Goal: Task Accomplishment & Management: Use online tool/utility

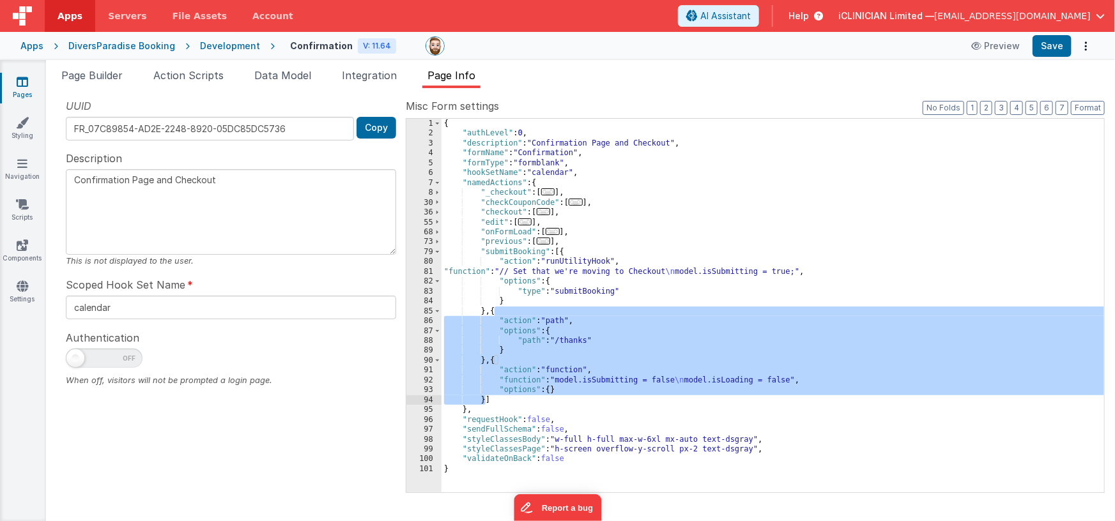
click at [32, 82] on link "Pages" at bounding box center [22, 88] width 46 height 26
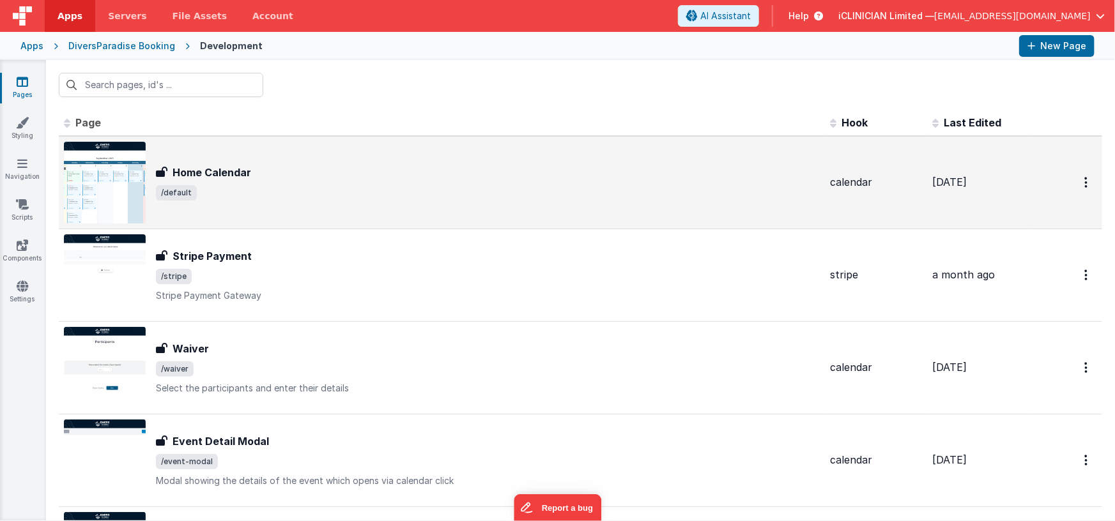
click at [256, 187] on span "/default" at bounding box center [488, 192] width 664 height 15
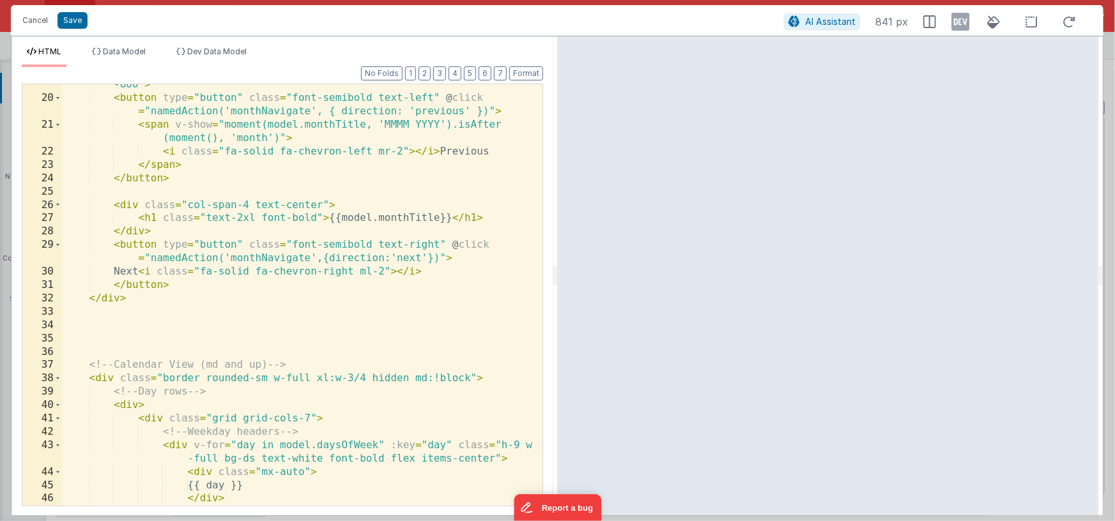
scroll to position [394, 0]
click at [208, 218] on div "< div class = "w-full xl:w-3/4 grid grid-cols-6 mb-3 text-ds hover:text-sky -80…" at bounding box center [297, 296] width 471 height 462
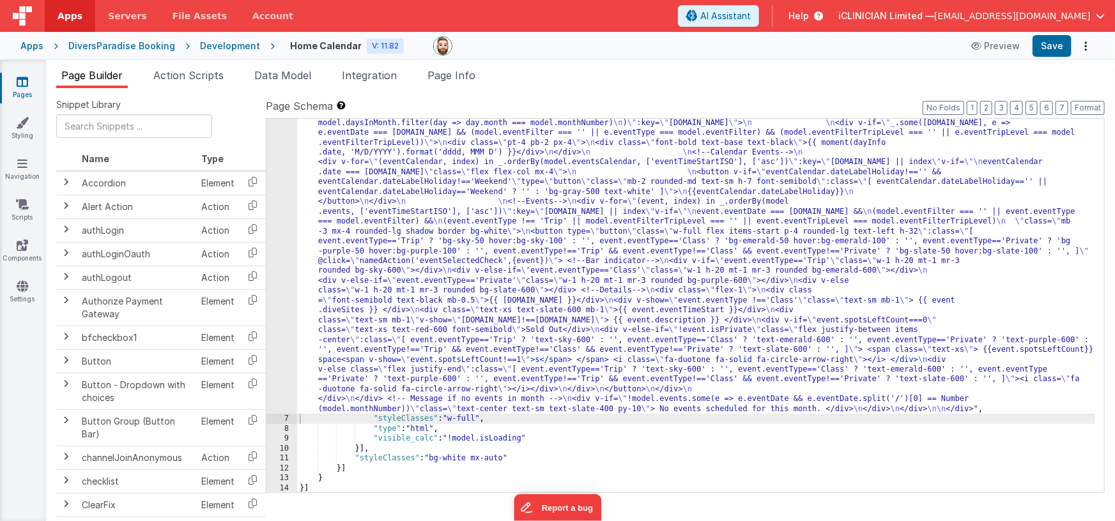
scroll to position [652, 0]
click at [506, 204] on div ""html" : "<div class= \" flex flex-col items-center pb-48 \" > \n\n <!--Title--…" at bounding box center [696, 157] width 799 height 1283
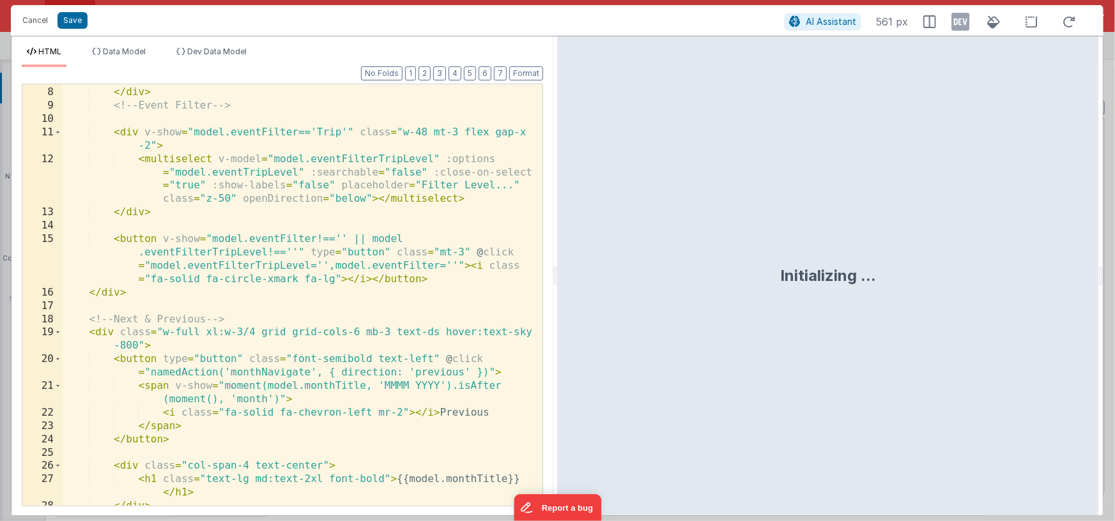
scroll to position [268, 0]
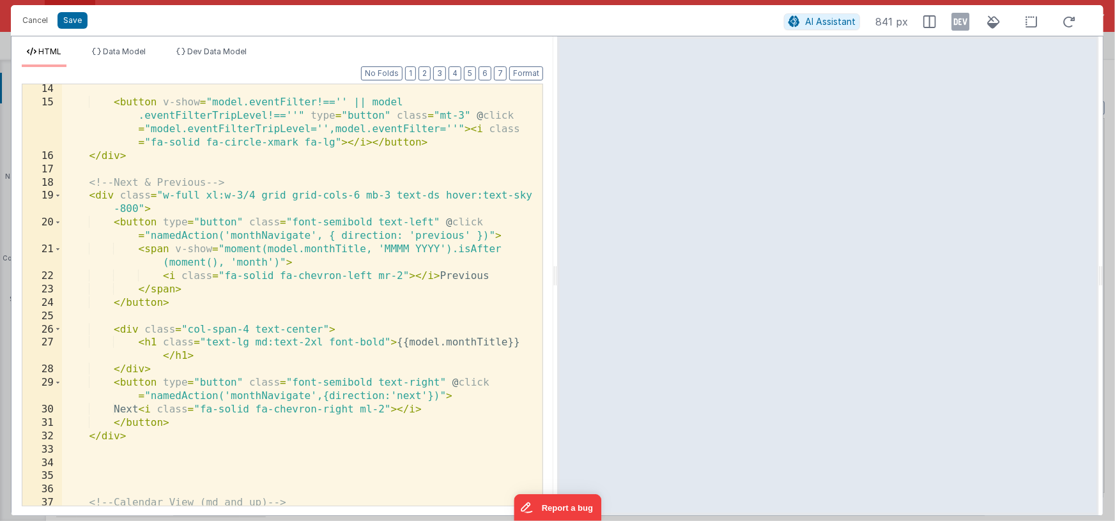
click at [463, 277] on div "< button v-show = "model.eventFilter!=='' || model .eventFilterTripLevel!==''" …" at bounding box center [297, 306] width 471 height 448
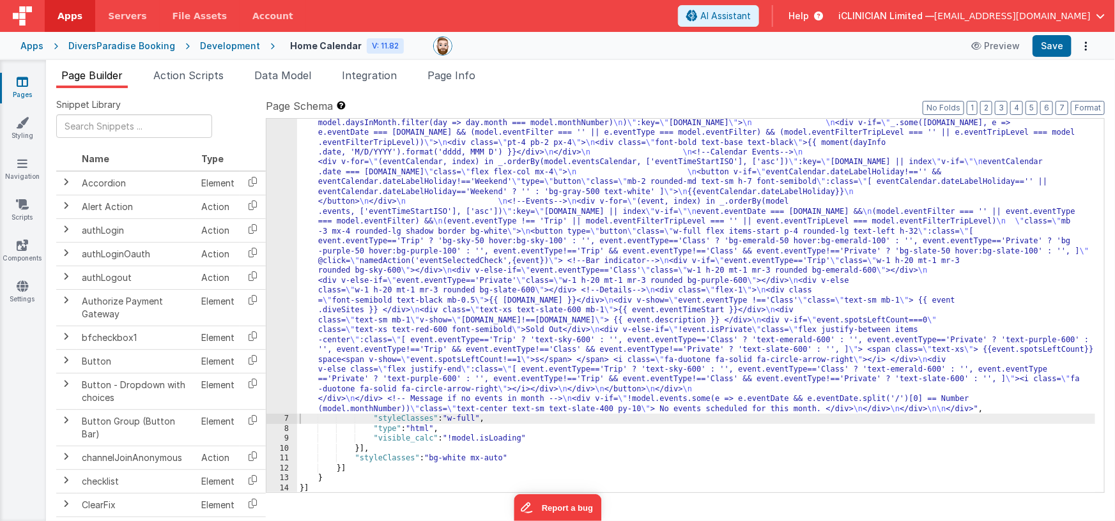
click at [15, 83] on link "Pages" at bounding box center [22, 88] width 46 height 26
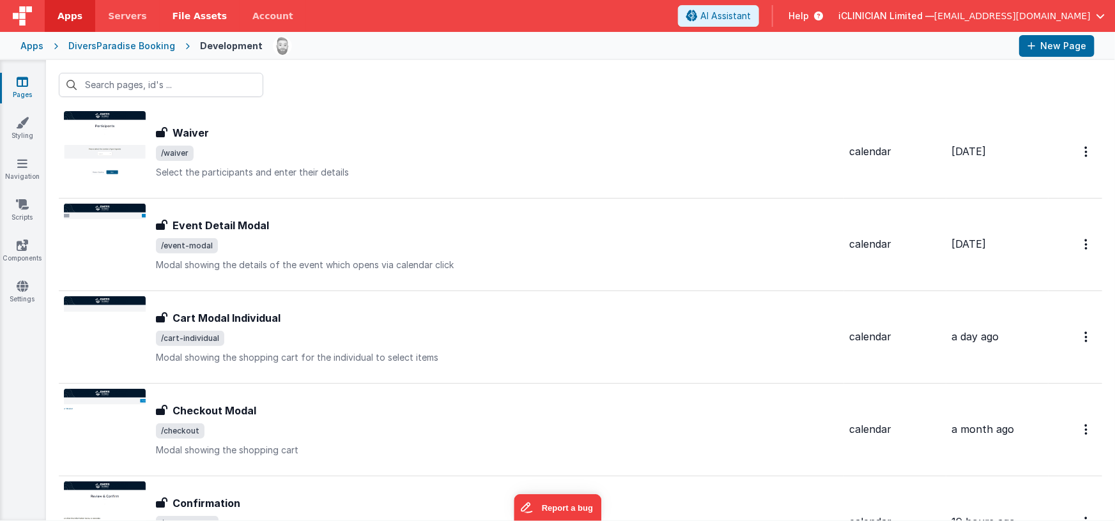
scroll to position [236, 0]
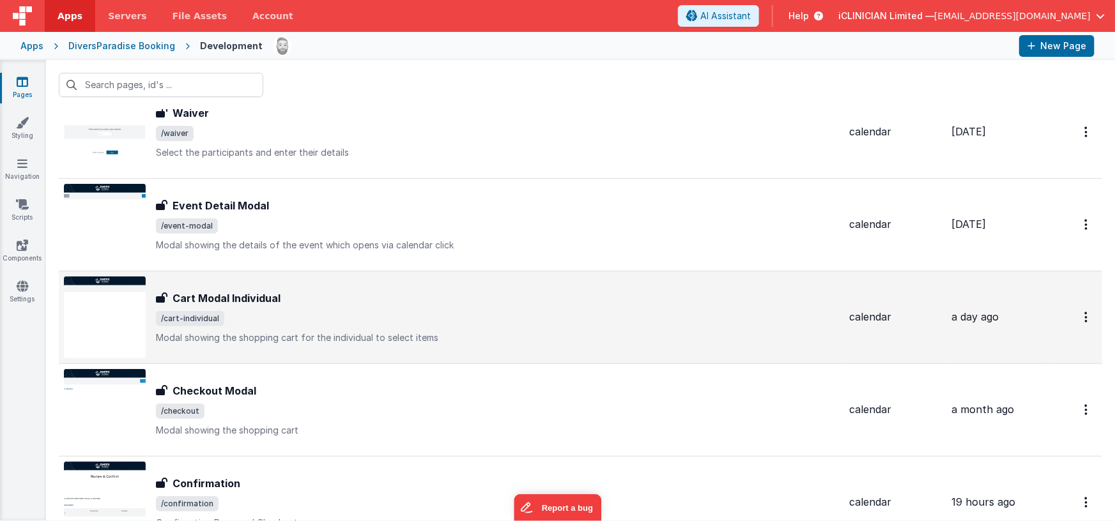
click at [293, 307] on div "Cart Modal Individual Cart Modal Individual /cart-individual Modal showing the …" at bounding box center [497, 318] width 683 height 54
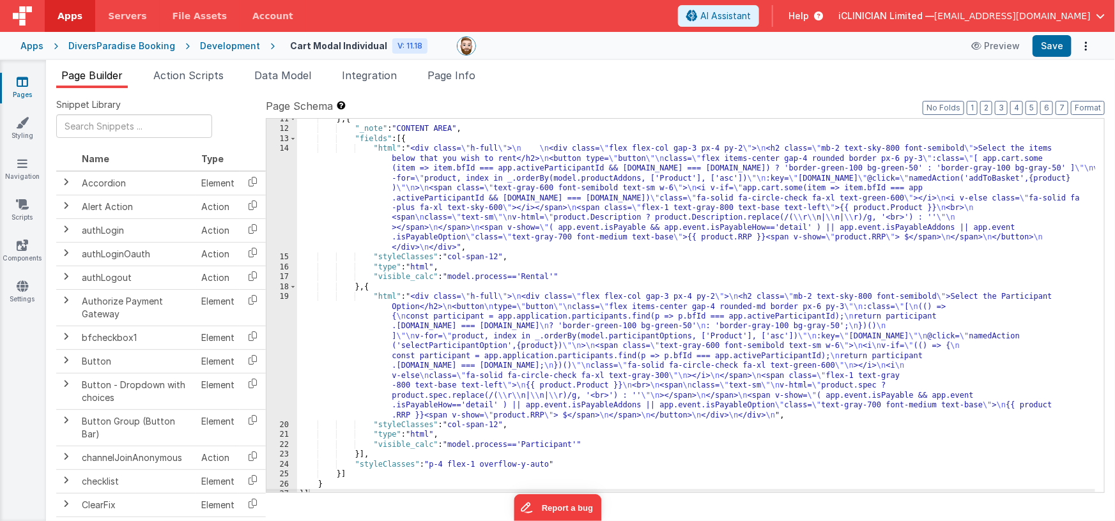
scroll to position [133, 0]
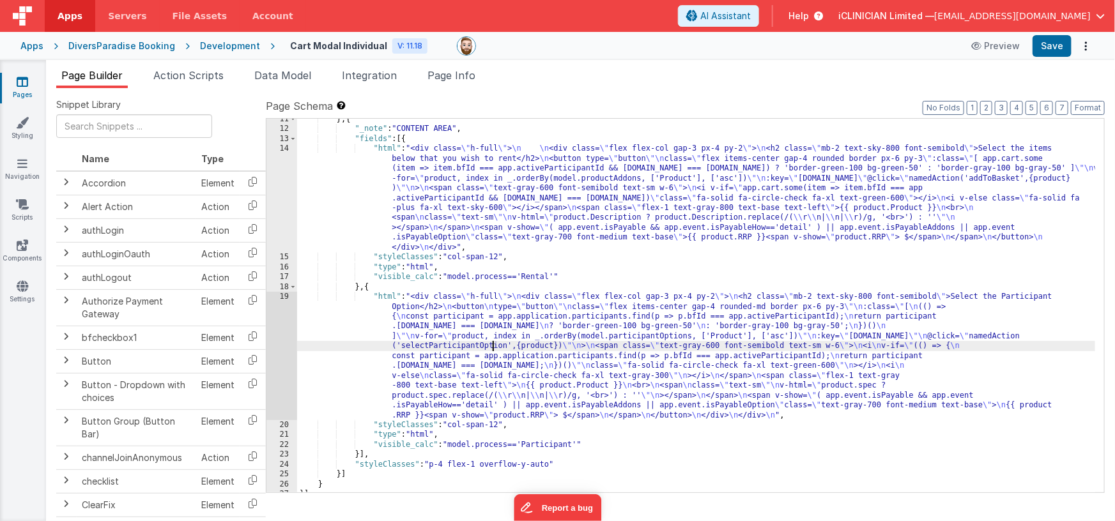
click at [492, 351] on div "} , { "_note" : "CONTENT AREA" , "fields" : [{ "html" : "<div class= \" h-full …" at bounding box center [696, 311] width 799 height 394
click at [368, 287] on div "} , { "_note" : "CONTENT AREA" , "fields" : [{ "html" : "<div class= \" h-full …" at bounding box center [696, 312] width 799 height 394
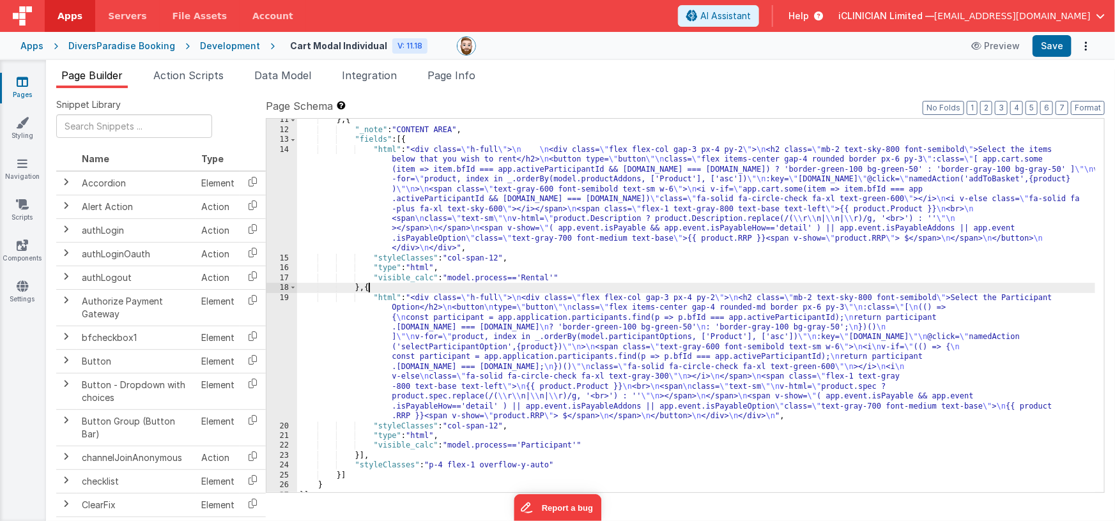
click at [368, 287] on div "} , { "_note" : "CONTENT AREA" , "fields" : [{ "html" : "<div class= \" h-full …" at bounding box center [696, 312] width 799 height 394
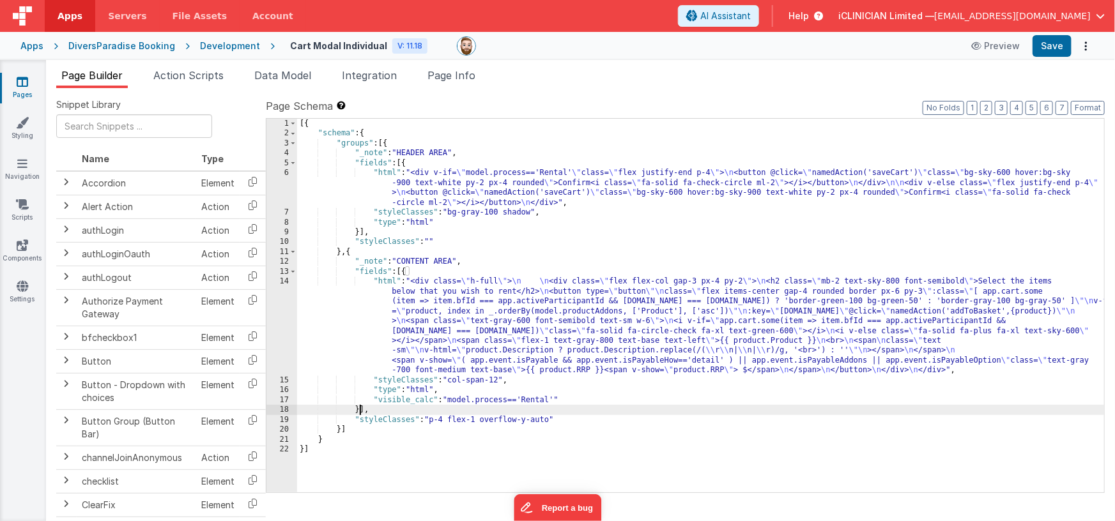
click at [349, 252] on div "[{ "schema" : { "groups" : [{ "_note" : "HEADER AREA" , "fields" : [{ "html" : …" at bounding box center [701, 316] width 808 height 394
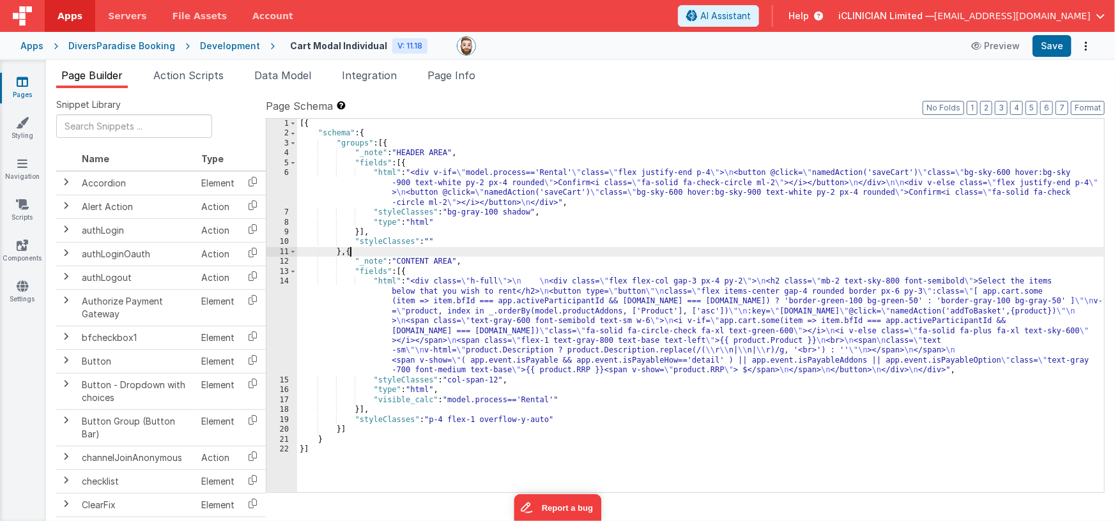
paste textarea
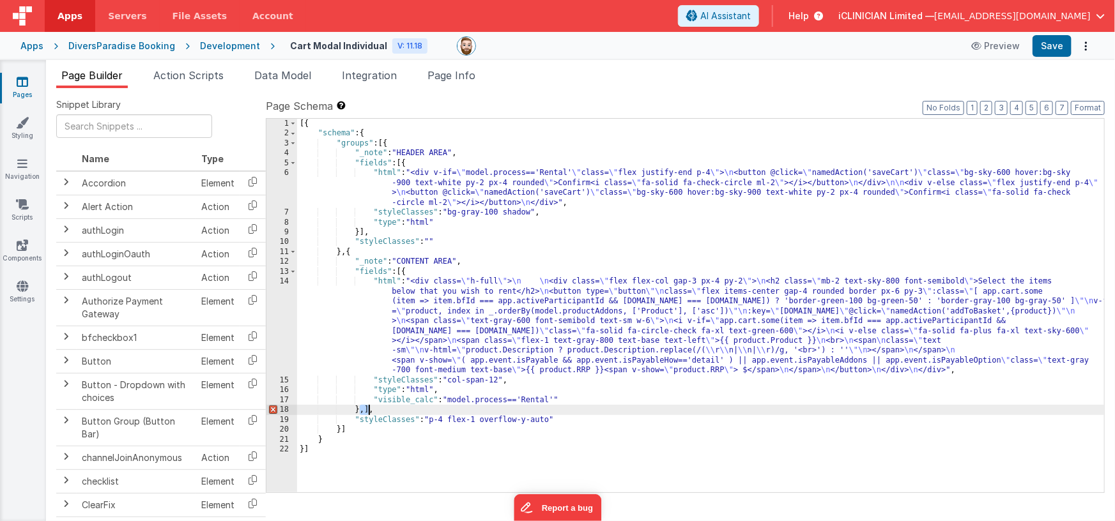
scroll to position [128, 0]
click at [406, 272] on div "[{ "schema" : { "groups" : [{ "_note" : "HEADER AREA" , "fields" : [{ "html" : …" at bounding box center [701, 316] width 808 height 394
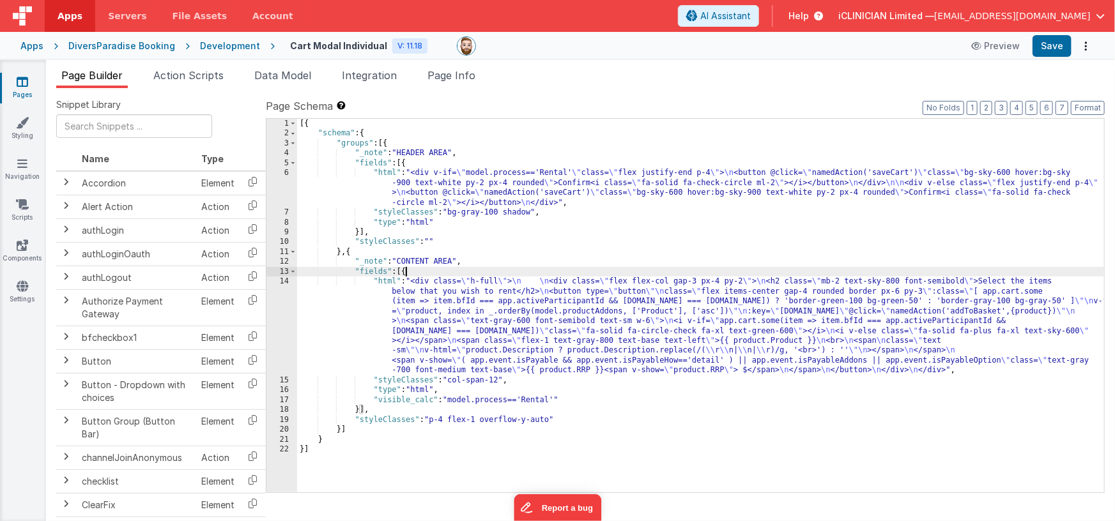
paste textarea
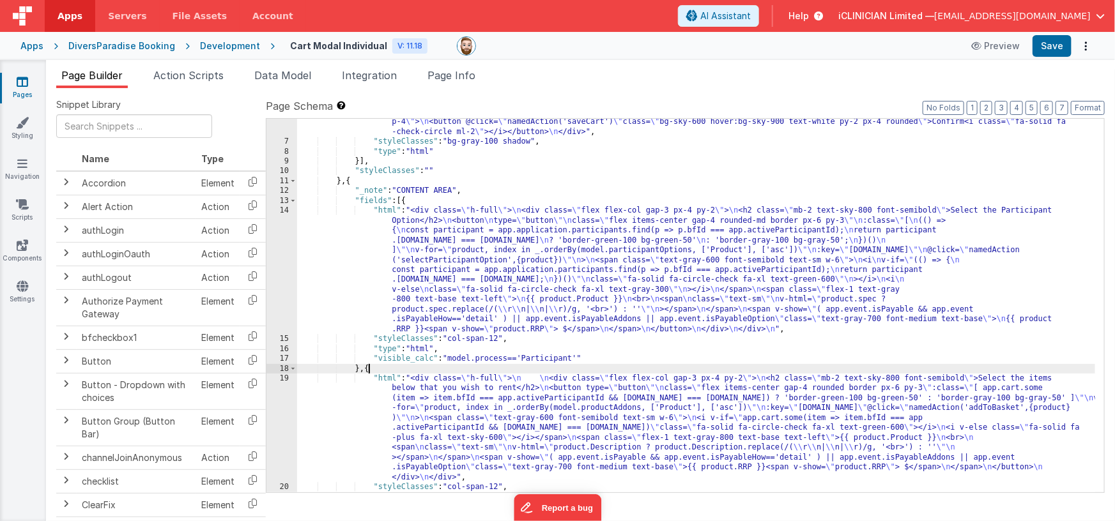
scroll to position [89, 0]
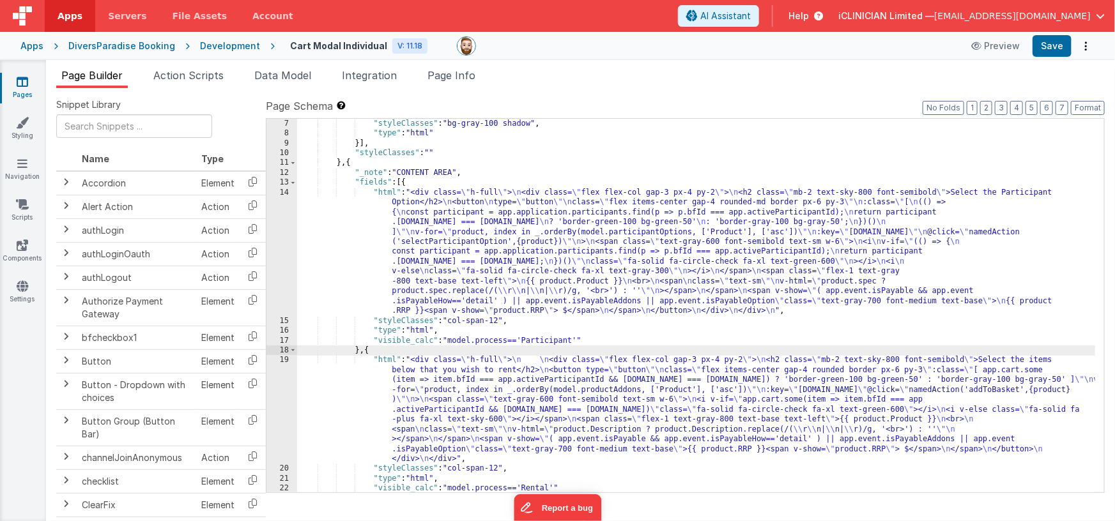
click at [457, 173] on div ""styleClasses" : "bg-gray-100 shadow" , "type" : "html" }] , "styleClasses" : "…" at bounding box center [696, 316] width 799 height 394
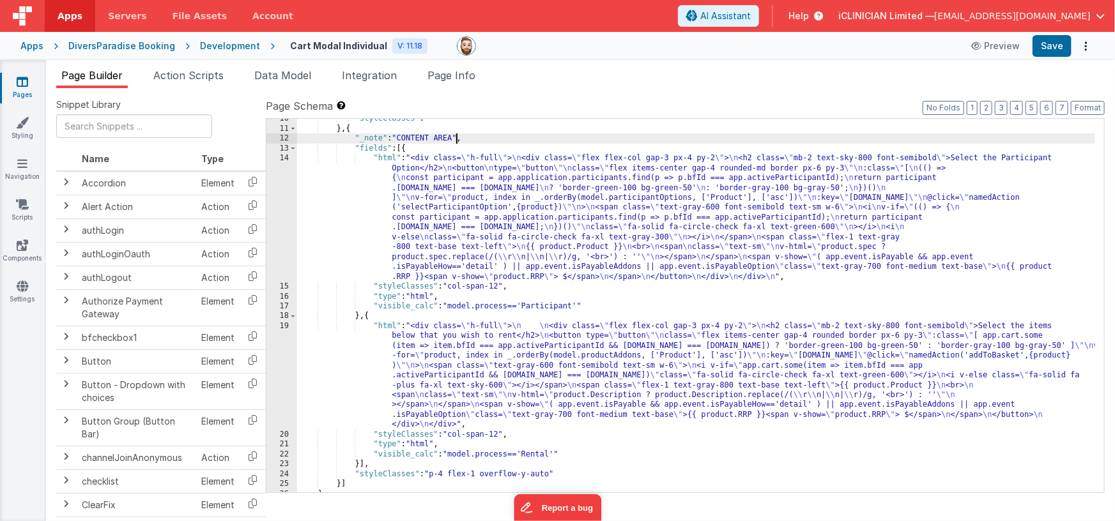
scroll to position [123, 0]
click at [421, 146] on div ""styleClasses" : "" } , { "_note" : "CONTENT AREA" , "fields" : [{ "html" : "<d…" at bounding box center [696, 311] width 799 height 394
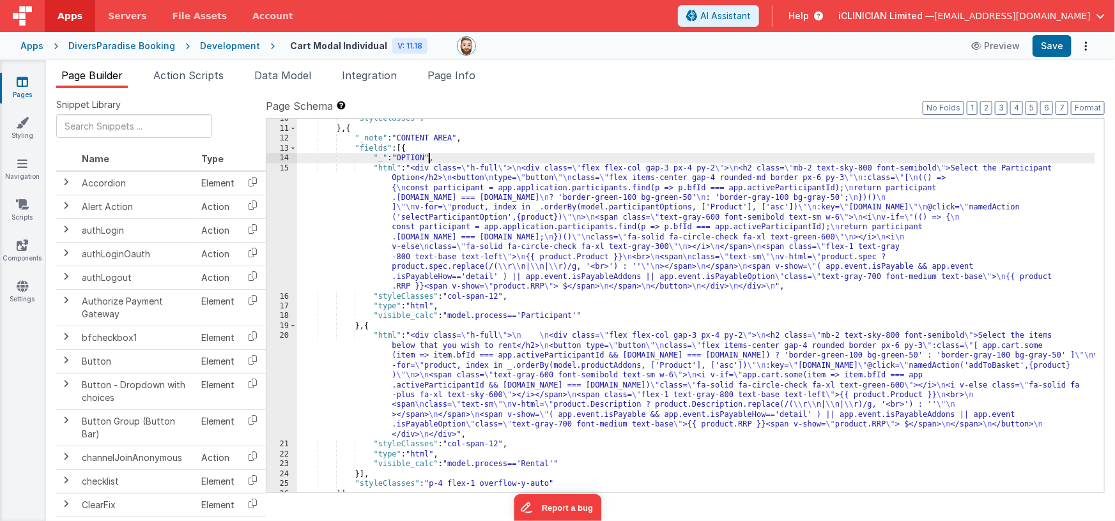
click at [408, 327] on div ""styleClasses" : "" } , { "_note" : "CONTENT AREA" , "fields" : [{ "_" : "OPTIO…" at bounding box center [696, 311] width 799 height 394
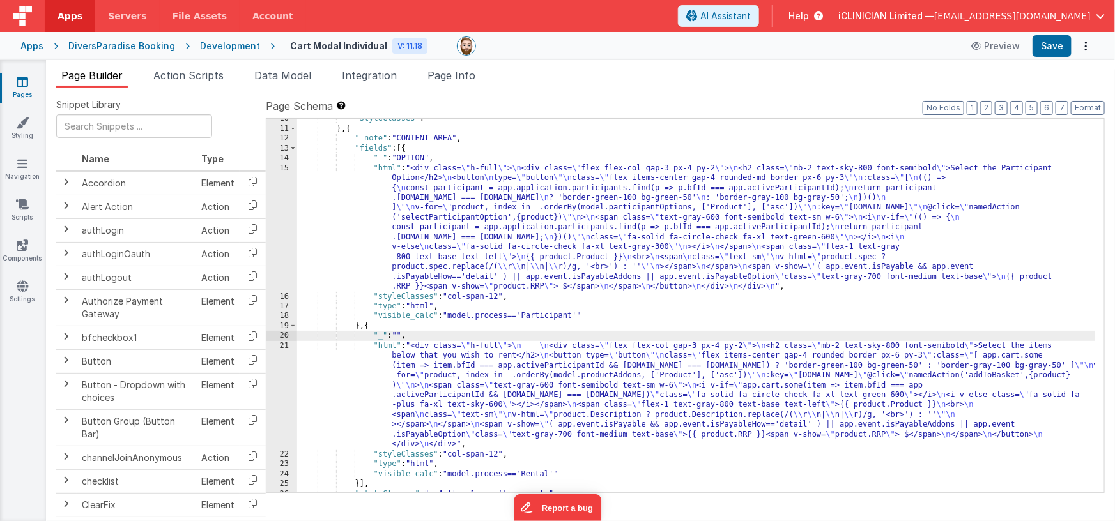
click at [401, 335] on div ""styleClasses" : "" } , { "_note" : "CONTENT AREA" , "fields" : [{ "_" : "OPTIO…" at bounding box center [696, 311] width 799 height 394
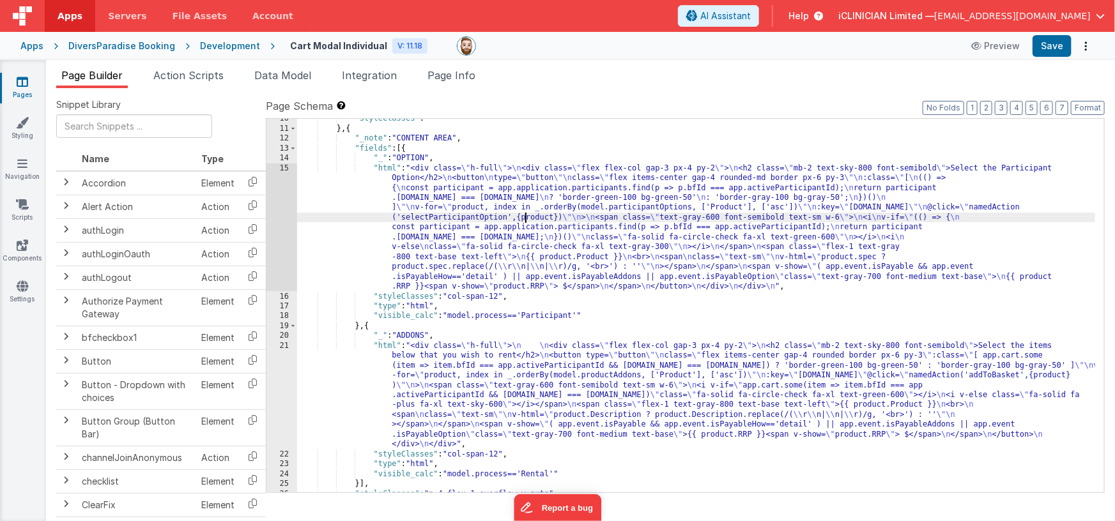
click at [525, 216] on div ""styleClasses" : "" } , { "_note" : "CONTENT AREA" , "fields" : [{ "_" : "OPTIO…" at bounding box center [696, 311] width 799 height 394
click at [428, 155] on div ""styleClasses" : "" } , { "_note" : "CONTENT AREA" , "fields" : [{ "_" : "OPTIO…" at bounding box center [696, 311] width 799 height 394
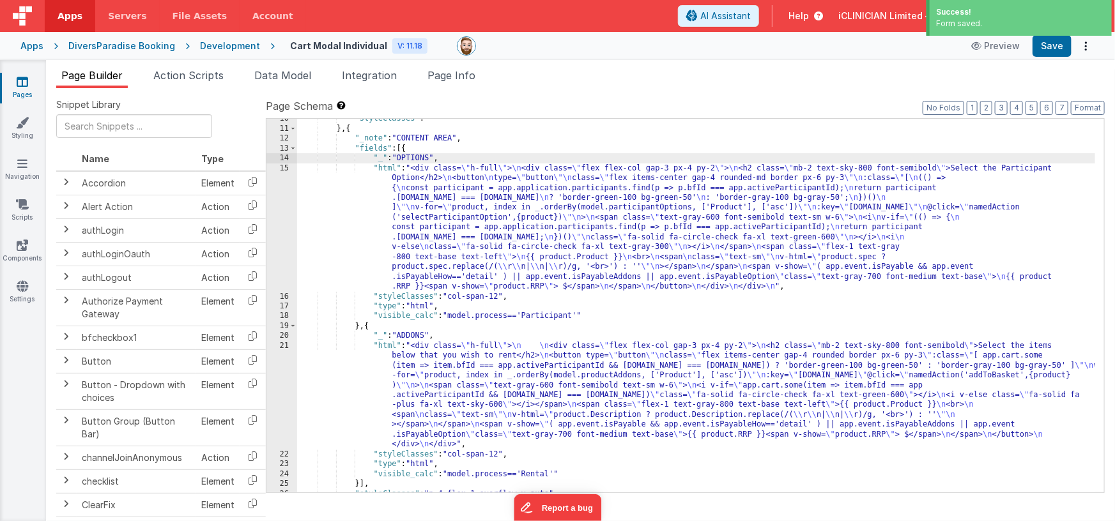
click at [446, 202] on div ""styleClasses" : "" } , { "_note" : "CONTENT AREA" , "fields" : [{ "_" : "OPTIO…" at bounding box center [696, 311] width 799 height 394
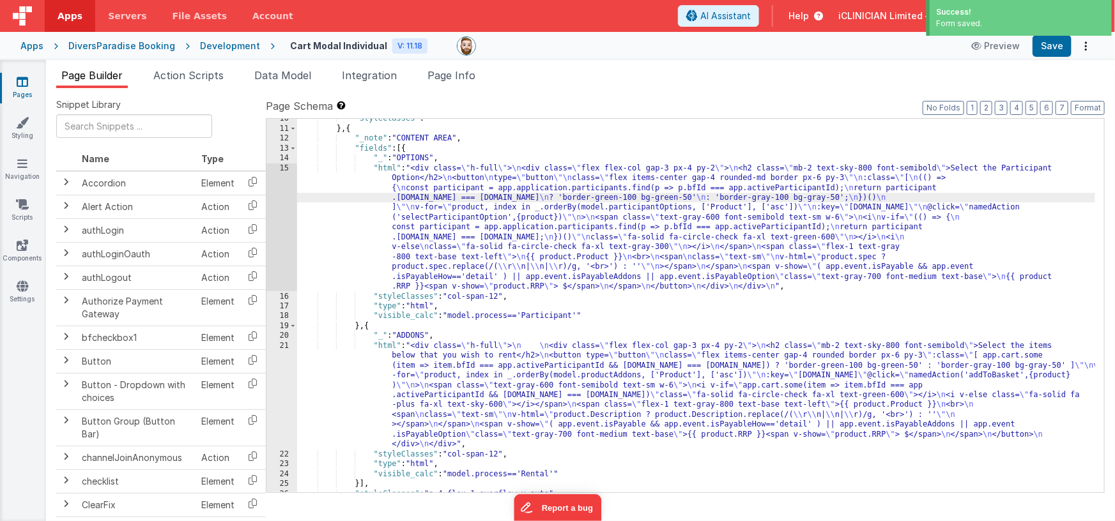
click at [284, 218] on div "15" at bounding box center [281, 228] width 31 height 128
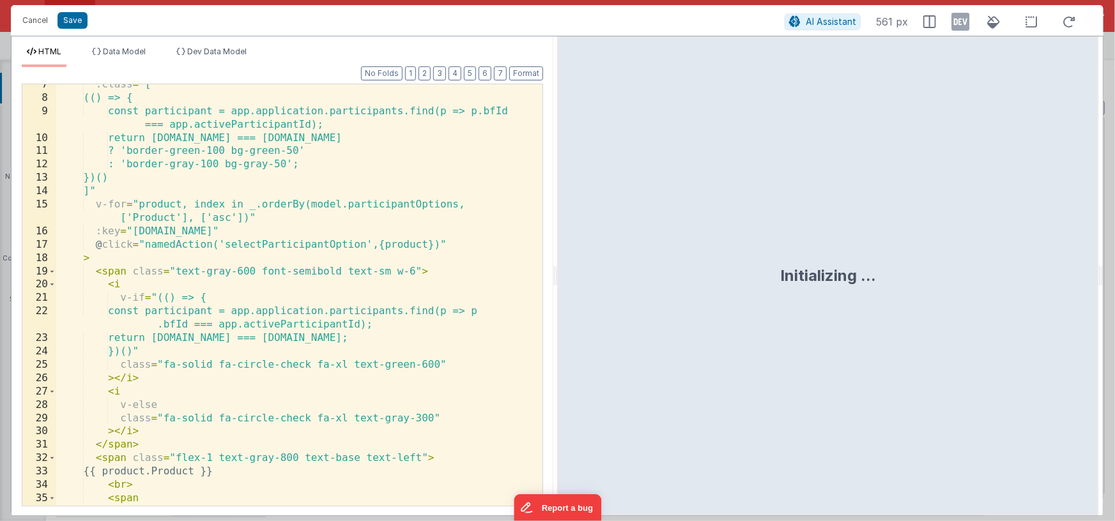
scroll to position [286, 0]
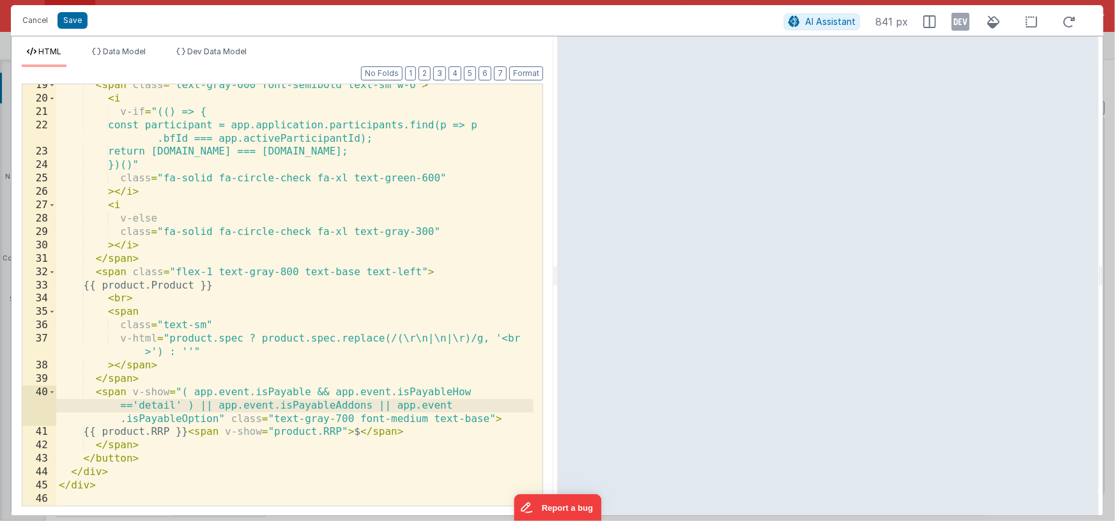
click at [217, 406] on div "< span class = "text-gray-600 font-semibold text-sm w-6" > < i v-if = "(() => {…" at bounding box center [294, 303] width 477 height 448
click at [182, 393] on div "< span class = "text-gray-600 font-semibold text-sm w-6" > < i v-if = "(() => {…" at bounding box center [294, 303] width 477 height 448
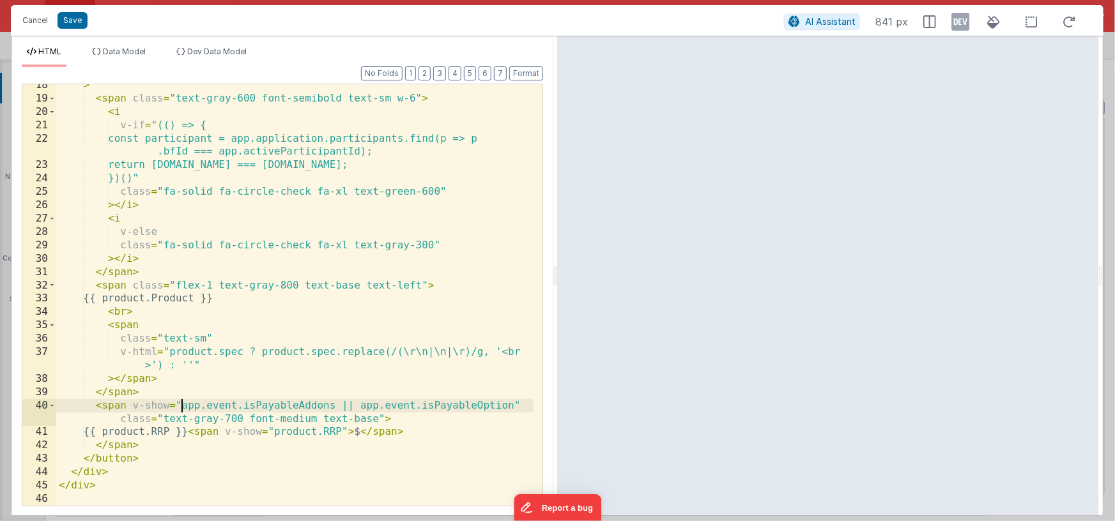
scroll to position [273, 0]
click at [333, 406] on div "> < span class = "text-gray-600 font-semibold text-sm w-6" > < i v-if = "(() =>…" at bounding box center [294, 303] width 477 height 448
click at [511, 404] on div "> < span class = "text-gray-600 font-semibold text-sm w-6" > < i v-if = "(() =>…" at bounding box center [294, 303] width 477 height 448
click at [180, 407] on div "> < span class = "text-gray-600 font-semibold text-sm w-6" > < i v-if = "(() =>…" at bounding box center [294, 303] width 477 height 448
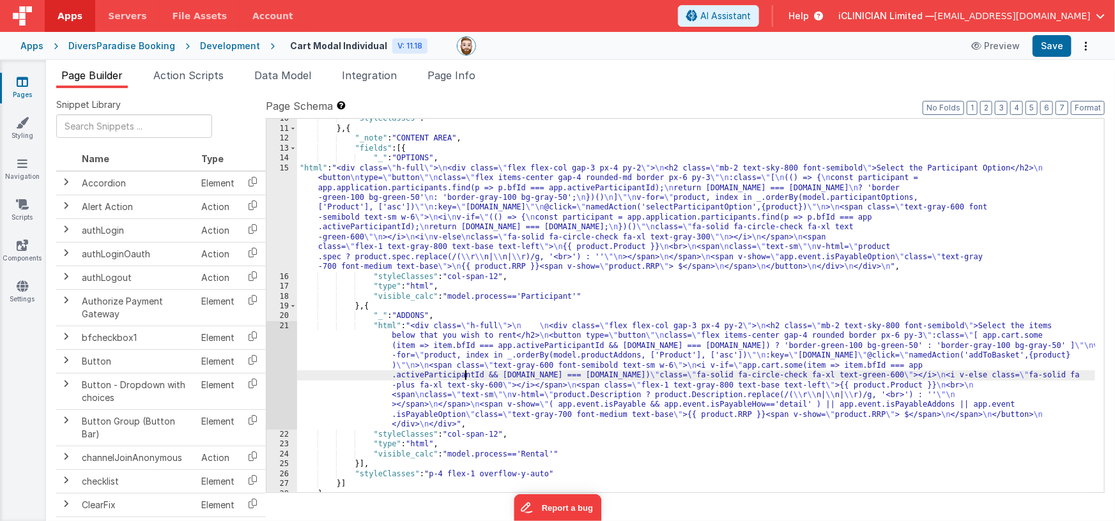
click at [464, 373] on div ""styleClasses" : "" } , { "_note" : "CONTENT AREA" , "fields" : [{ "_" : "OPTIO…" at bounding box center [696, 311] width 799 height 394
click at [278, 367] on div "21" at bounding box center [281, 375] width 31 height 109
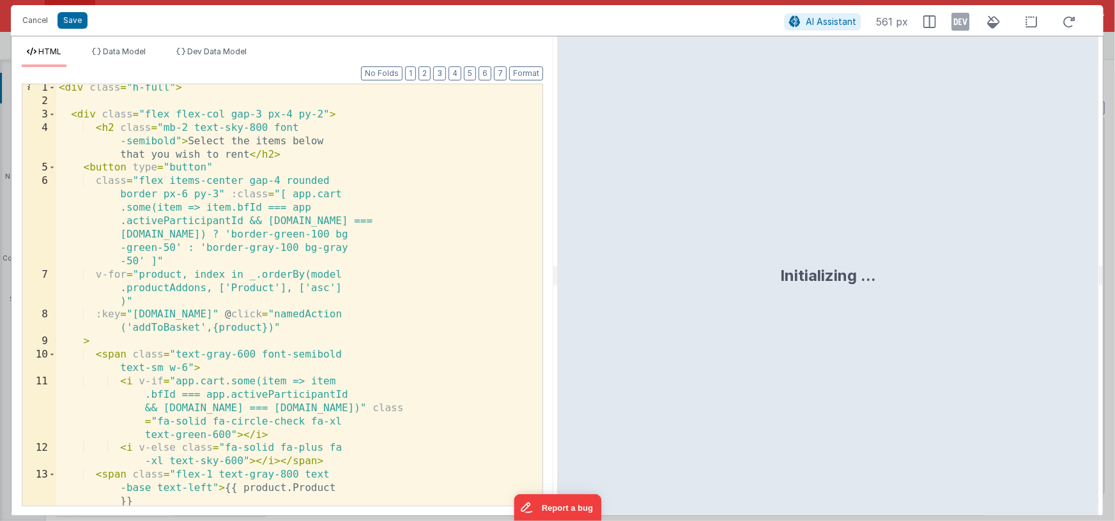
scroll to position [59, 0]
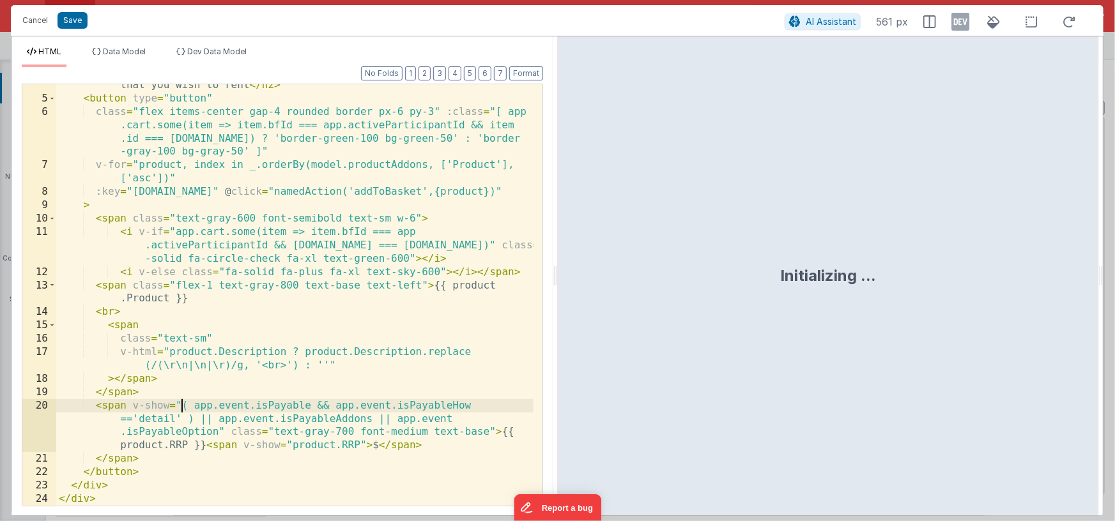
click at [181, 405] on div "< h2 class = "mb-2 text-sky-800 font-semibold" > Select the items below that yo…" at bounding box center [294, 296] width 477 height 462
click at [219, 429] on div "< h2 class = "mb-2 text-sky-800 font-semibold" > Select the items below that yo…" at bounding box center [294, 296] width 477 height 462
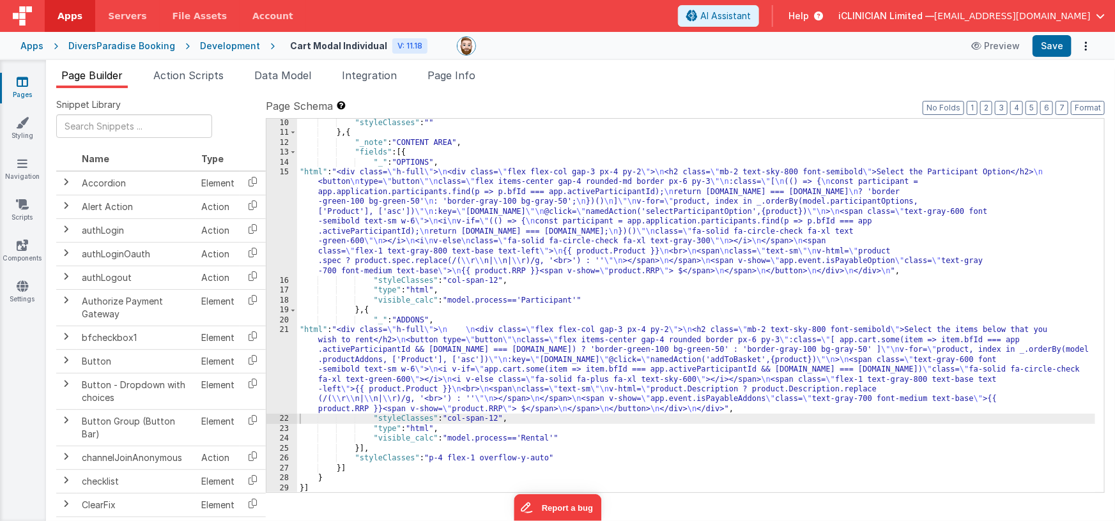
scroll to position [119, 0]
click at [467, 360] on div ""styleClasses" : "" } , { "_note" : "CONTENT AREA" , "fields" : [{ "_" : "OPTIO…" at bounding box center [696, 315] width 799 height 394
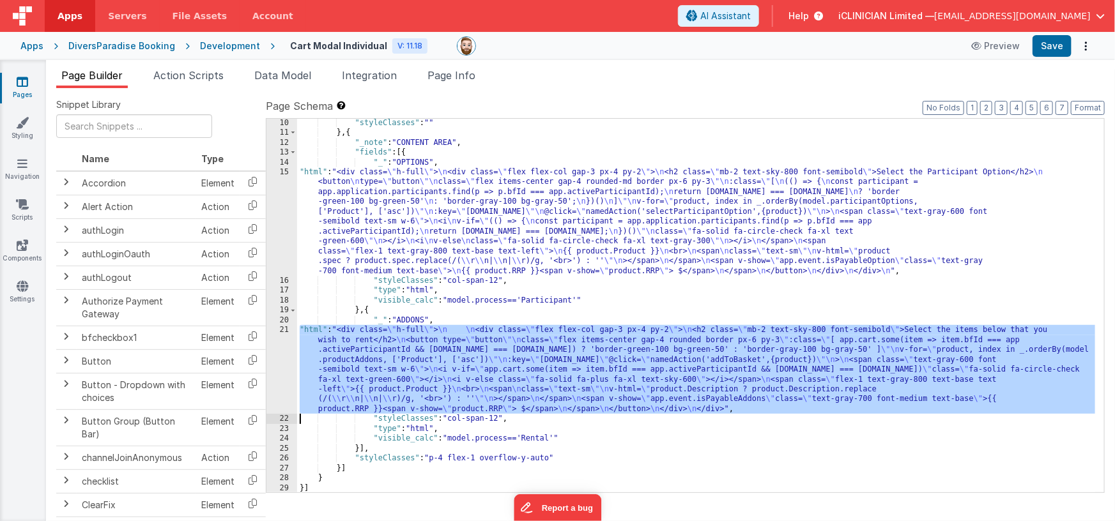
click at [275, 364] on div "21" at bounding box center [281, 369] width 31 height 89
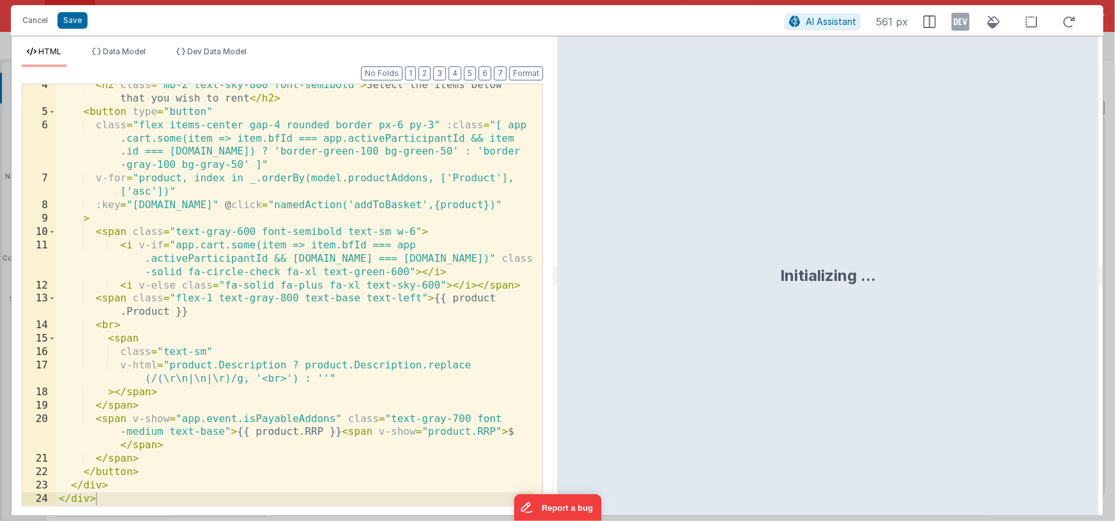
scroll to position [45, 0]
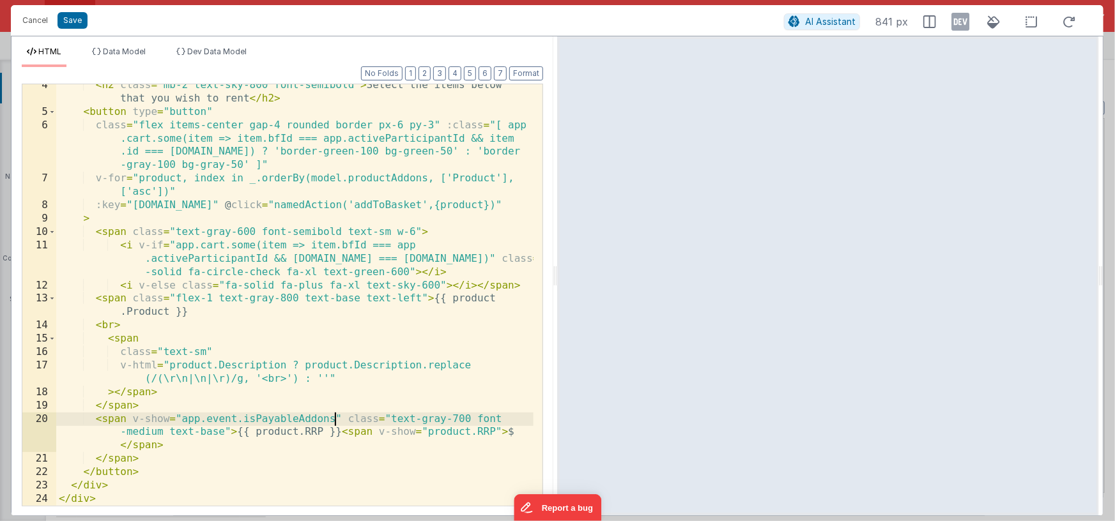
click at [337, 419] on div "< h2 class = "mb-2 text-sky-800 font-semibold" > Select the items below that yo…" at bounding box center [294, 310] width 477 height 462
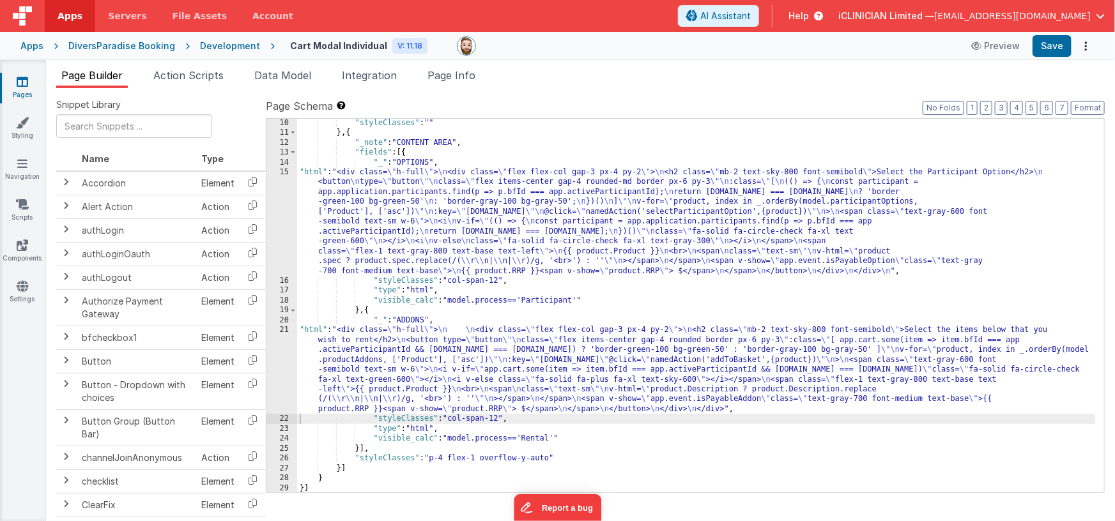
click at [11, 80] on link "Pages" at bounding box center [22, 88] width 46 height 26
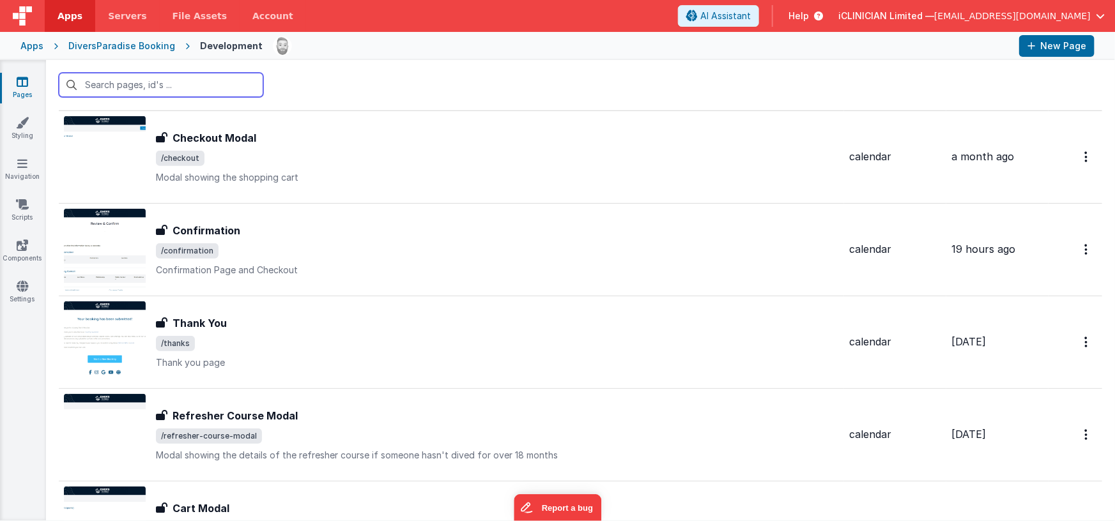
scroll to position [528, 0]
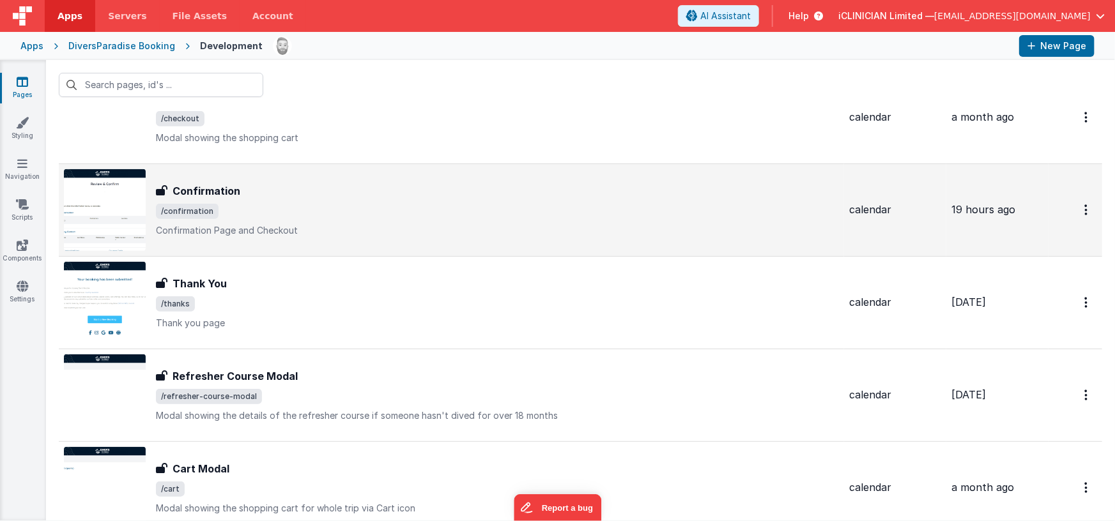
click at [289, 204] on span "/confirmation" at bounding box center [497, 211] width 683 height 15
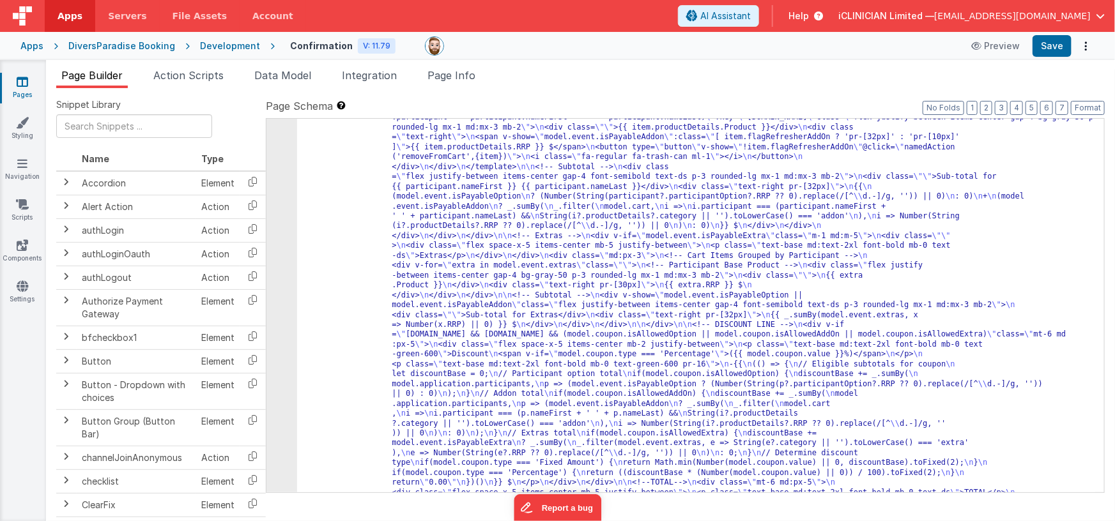
scroll to position [1102, 0]
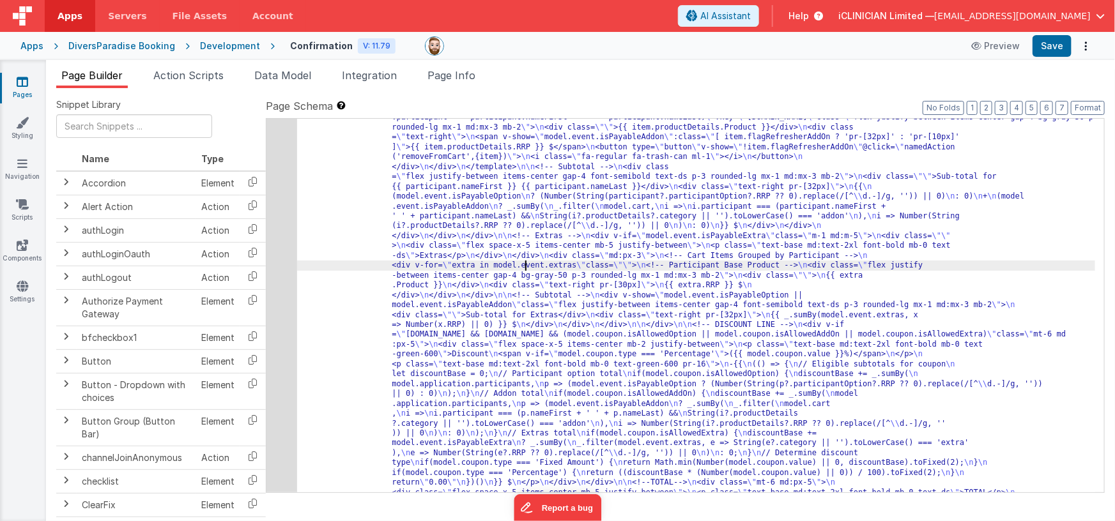
click at [275, 277] on div "53" at bounding box center [281, 359] width 31 height 691
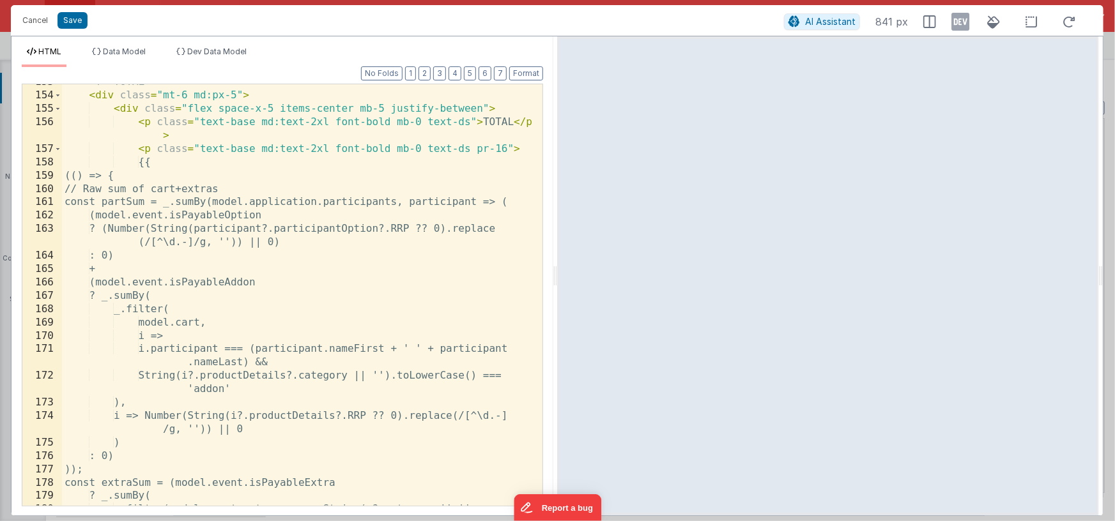
scroll to position [2575, 0]
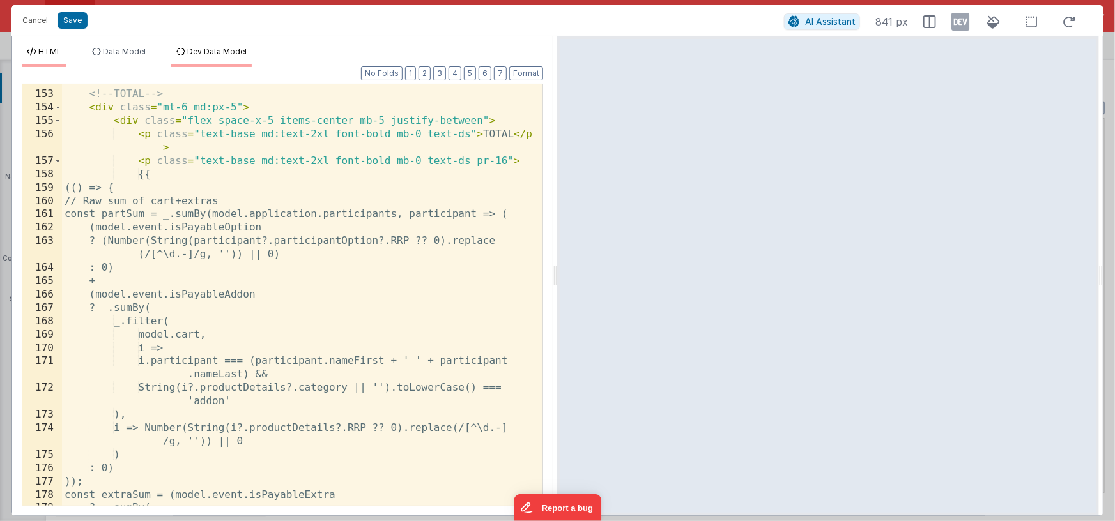
click at [231, 63] on li "Dev Data Model" at bounding box center [211, 57] width 80 height 20
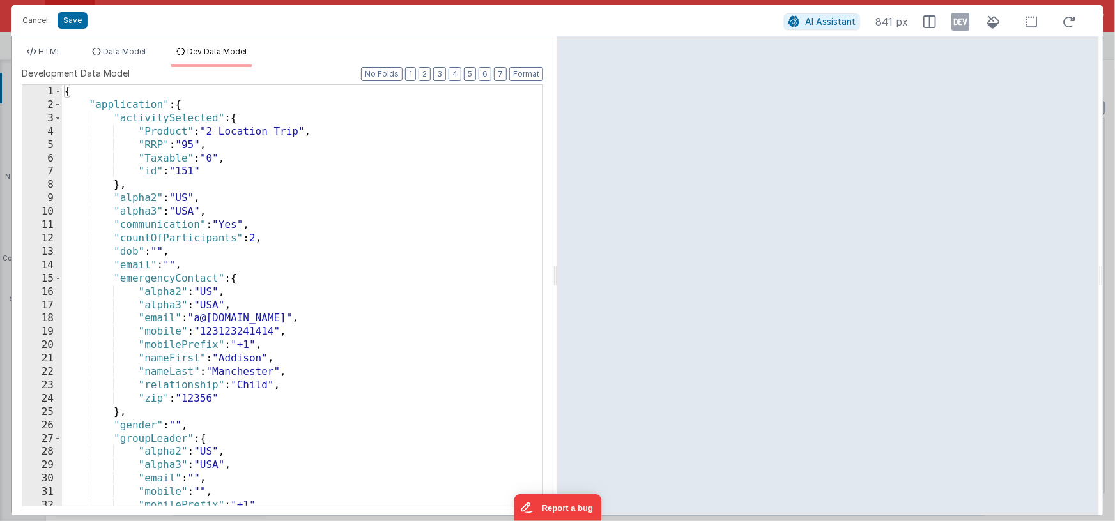
click at [349, 154] on div "{ "application" : { "activitySelected" : { "Product" : "2 Location Trip" , "RRP…" at bounding box center [297, 309] width 471 height 448
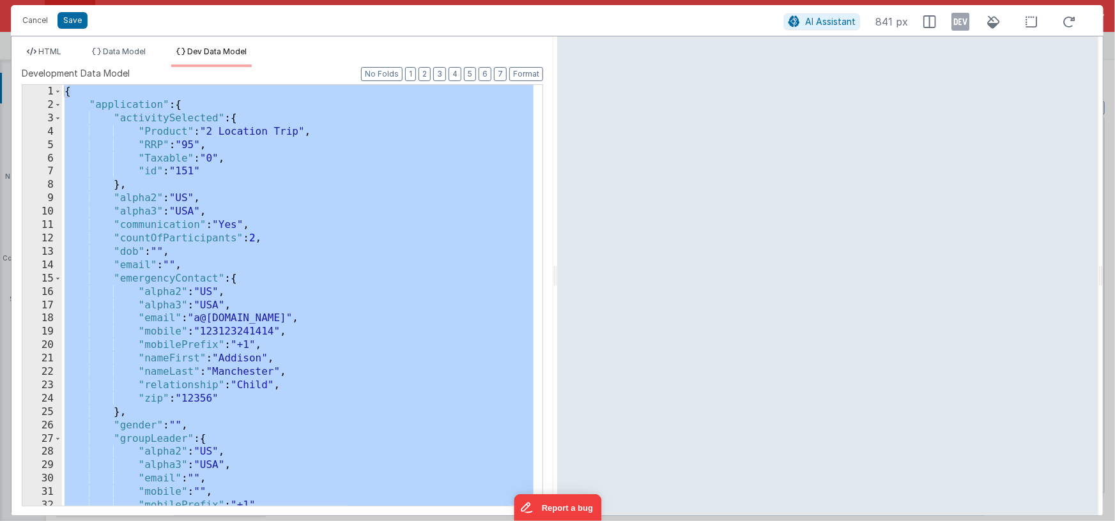
scroll to position [3987, 0]
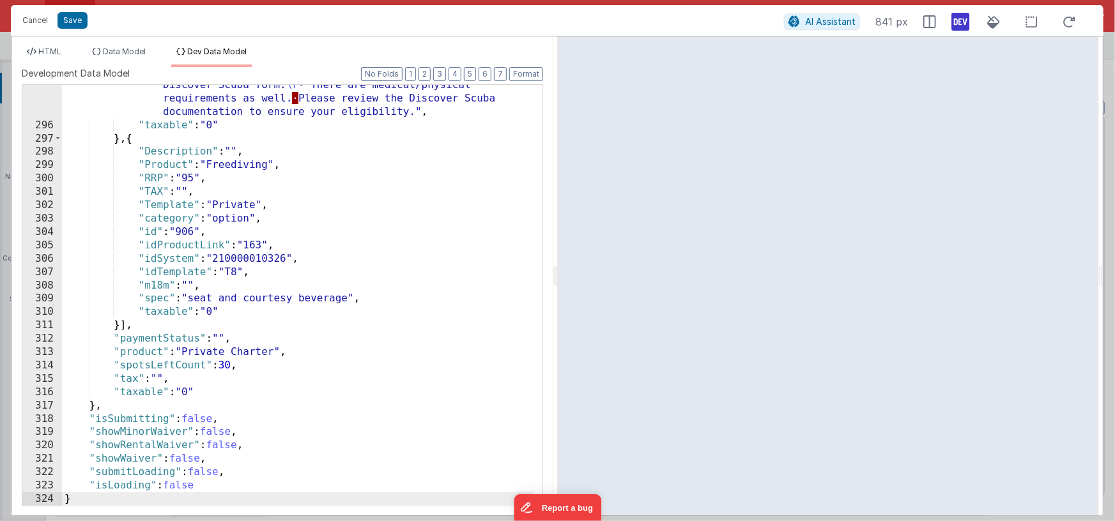
click at [965, 25] on icon at bounding box center [960, 21] width 18 height 20
click at [46, 51] on span "HTML" at bounding box center [49, 52] width 23 height 10
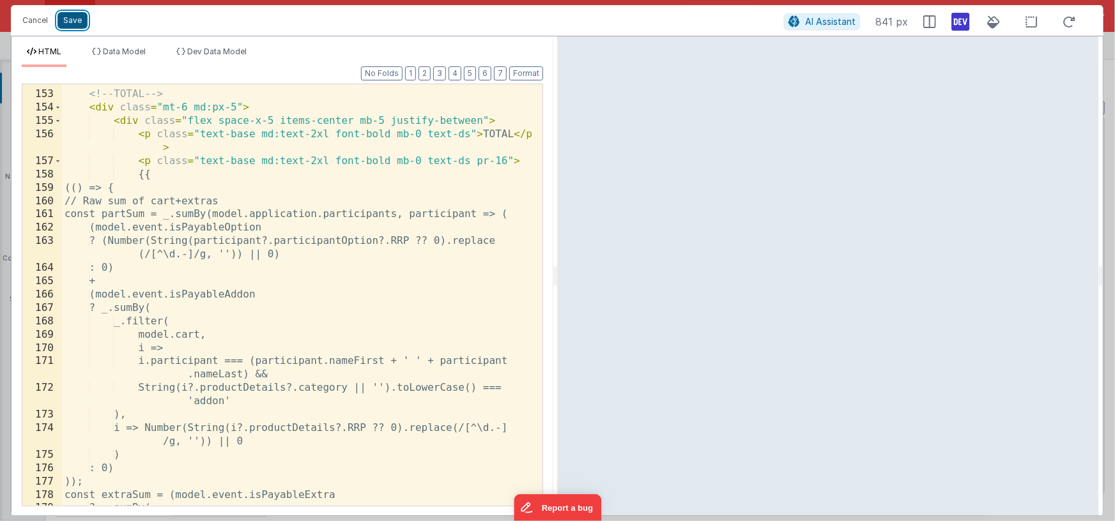
click at [71, 20] on button "Save" at bounding box center [72, 20] width 30 height 17
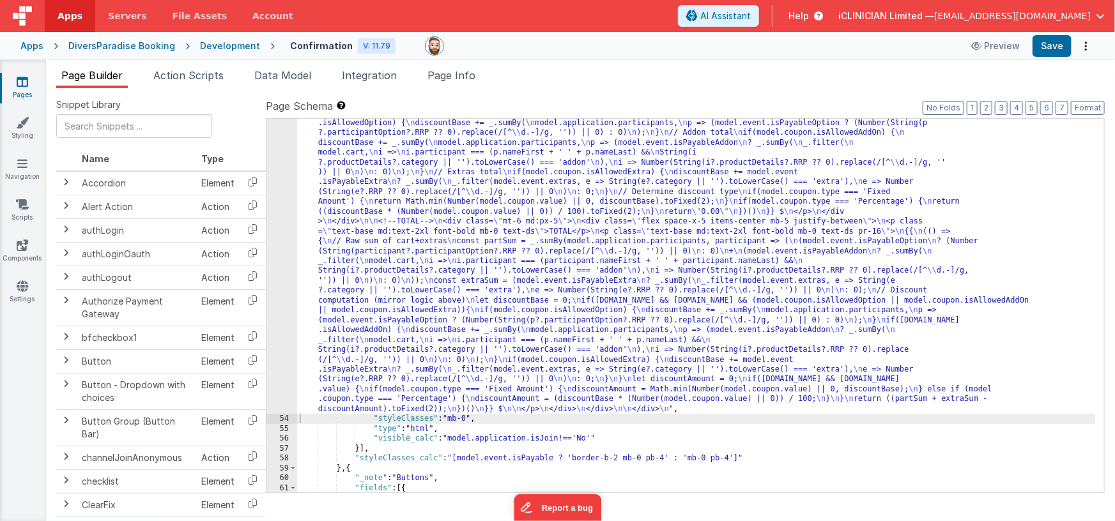
click at [458, 269] on div ""html" : "<!-- Cart and Extras with computed TOTAL --> \n <div class= \" bg-whi…" at bounding box center [696, 310] width 799 height 1036
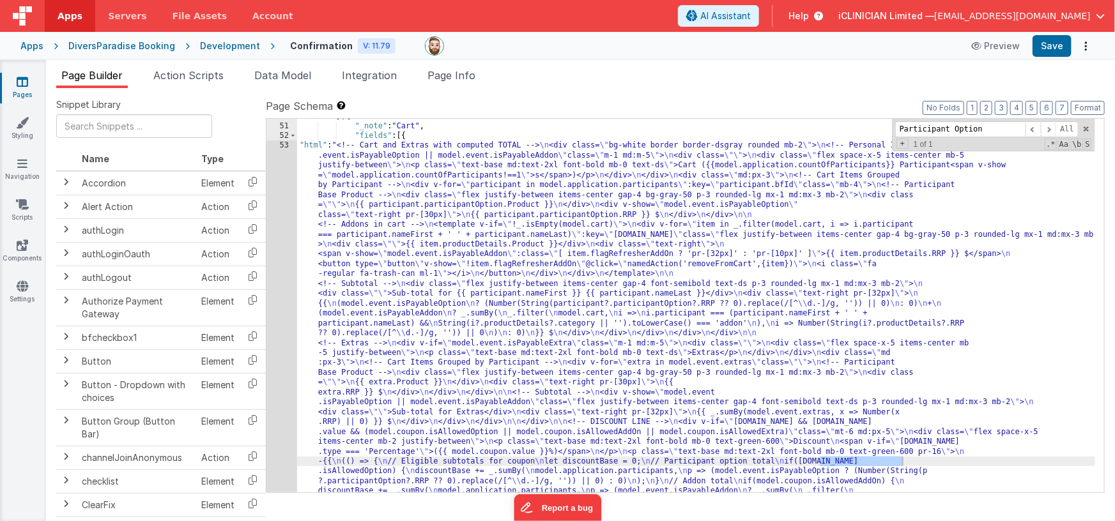
scroll to position [975, 0]
type input "Participant Option"
click at [1050, 43] on button "Save" at bounding box center [1051, 46] width 39 height 22
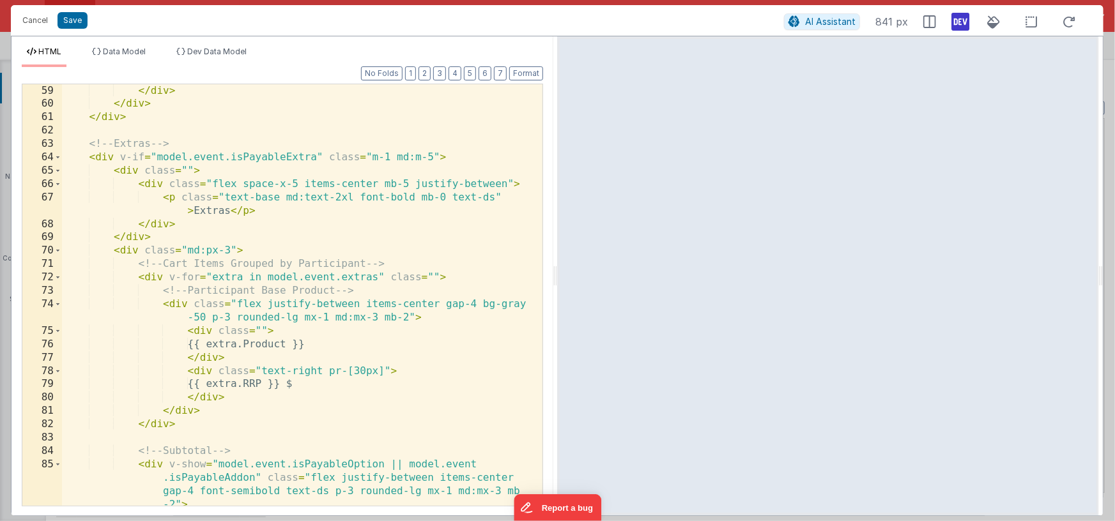
scroll to position [1081, 0]
click at [317, 156] on div "</ div > </ div > </ div > </ div > <!-- Extras --> < div v-if = "model.event.i…" at bounding box center [297, 316] width 471 height 489
click at [220, 53] on span "Dev Data Model" at bounding box center [216, 52] width 59 height 10
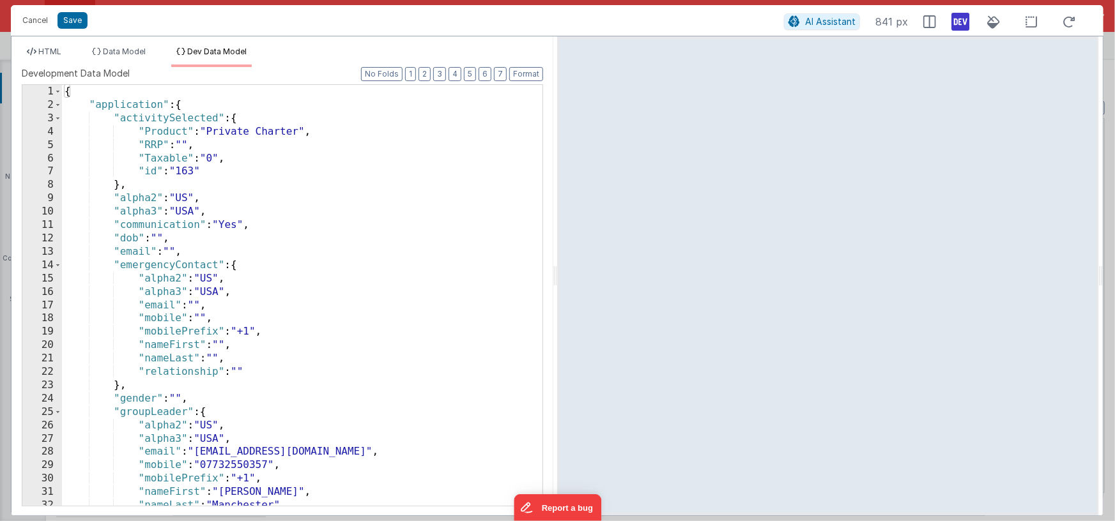
click at [275, 199] on div "{ "application" : { "activitySelected" : { "Product" : "Private Charter" , "RRP…" at bounding box center [297, 309] width 471 height 448
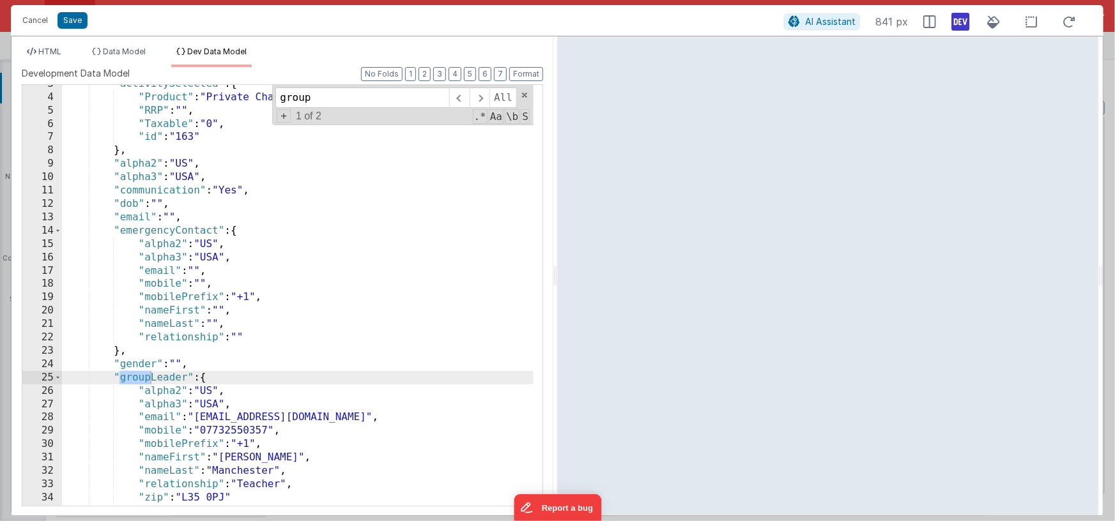
scroll to position [39, 0]
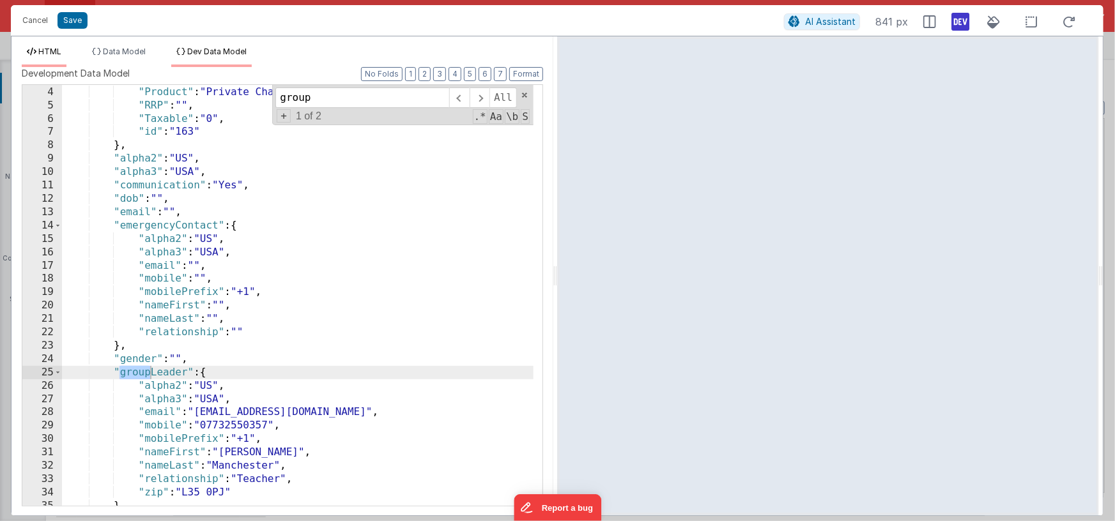
type input "group"
click at [58, 52] on span "HTML" at bounding box center [49, 52] width 23 height 10
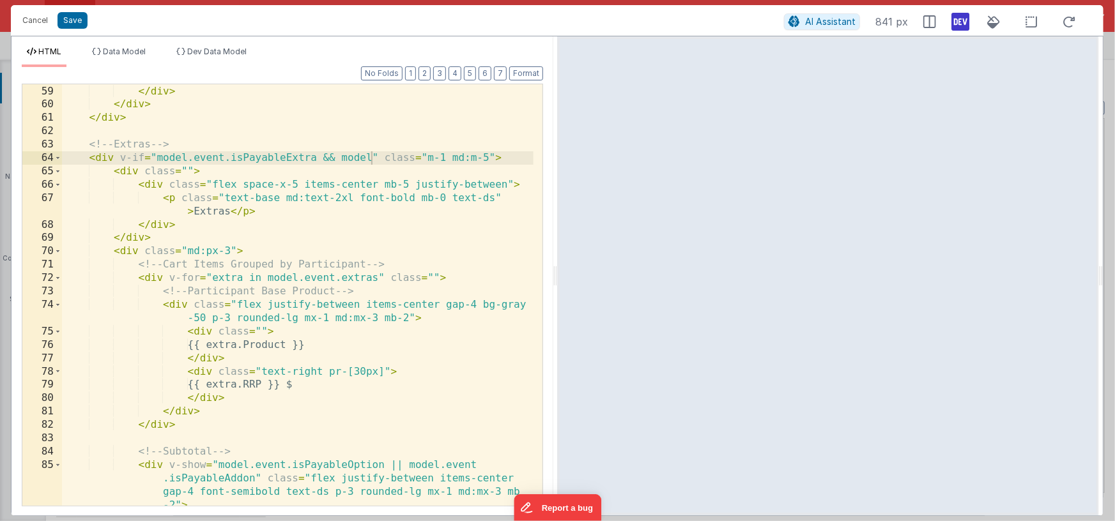
click at [373, 157] on div "</ div > </ div > </ div > </ div > <!-- Extras --> < div v-if = "model.event.i…" at bounding box center [297, 316] width 471 height 489
click at [344, 157] on div "</ div > </ div > </ div > </ div > <!-- Extras --> < div v-if = "model.event.i…" at bounding box center [297, 316] width 471 height 489
click at [385, 158] on div "</ div > </ div > </ div > </ div > <!-- Extras --> < div v-if = "model.event.i…" at bounding box center [297, 316] width 471 height 489
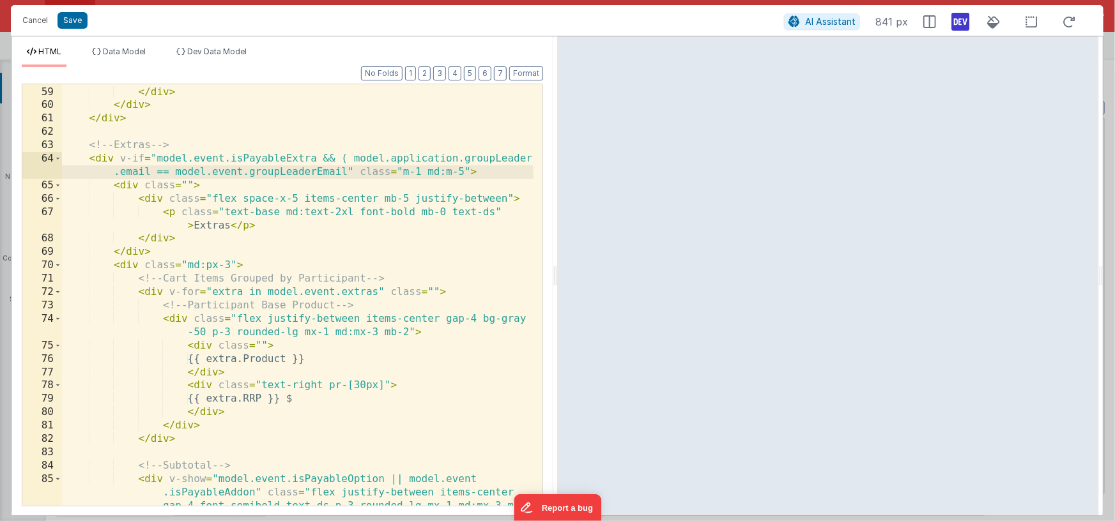
click at [346, 171] on div "</ div > </ div > </ div > </ div > <!-- Extras --> < div v-if = "model.event.i…" at bounding box center [297, 316] width 471 height 489
click at [225, 52] on span "Dev Data Model" at bounding box center [216, 52] width 59 height 10
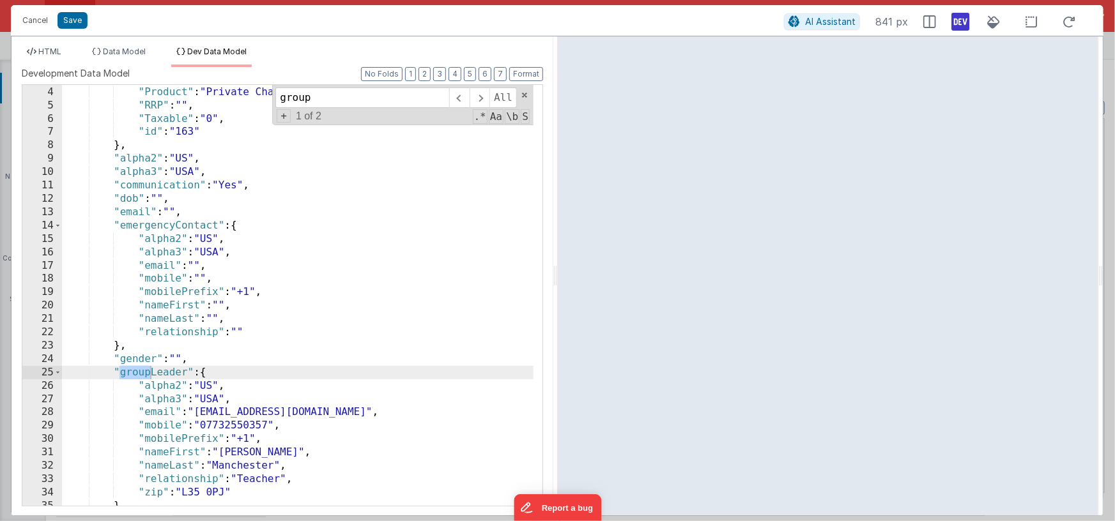
click at [270, 415] on div ""activitySelected" : { "Product" : "Private Charter" , "RRP" : "" , "Taxable" :…" at bounding box center [297, 296] width 471 height 448
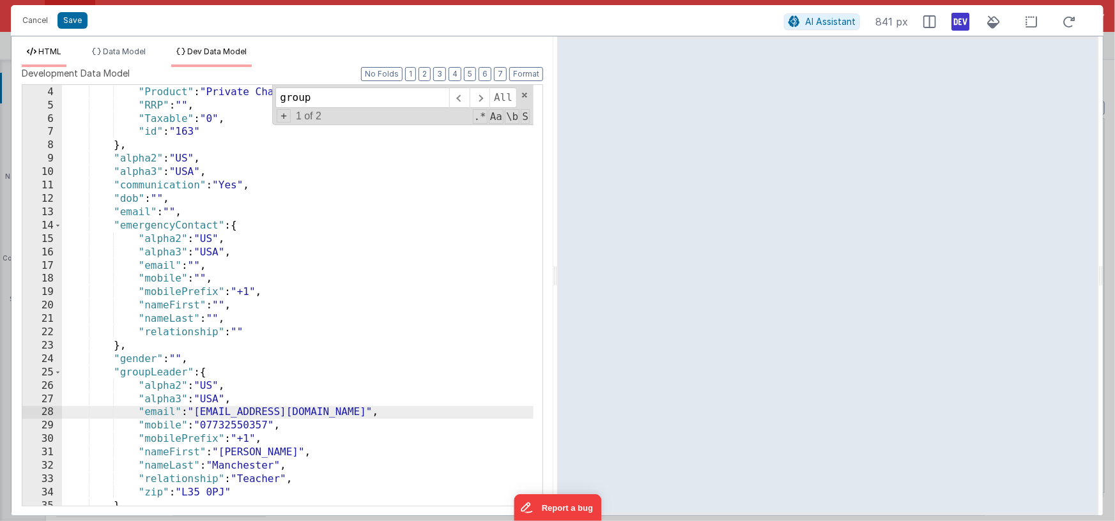
click at [52, 49] on span "HTML" at bounding box center [49, 52] width 23 height 10
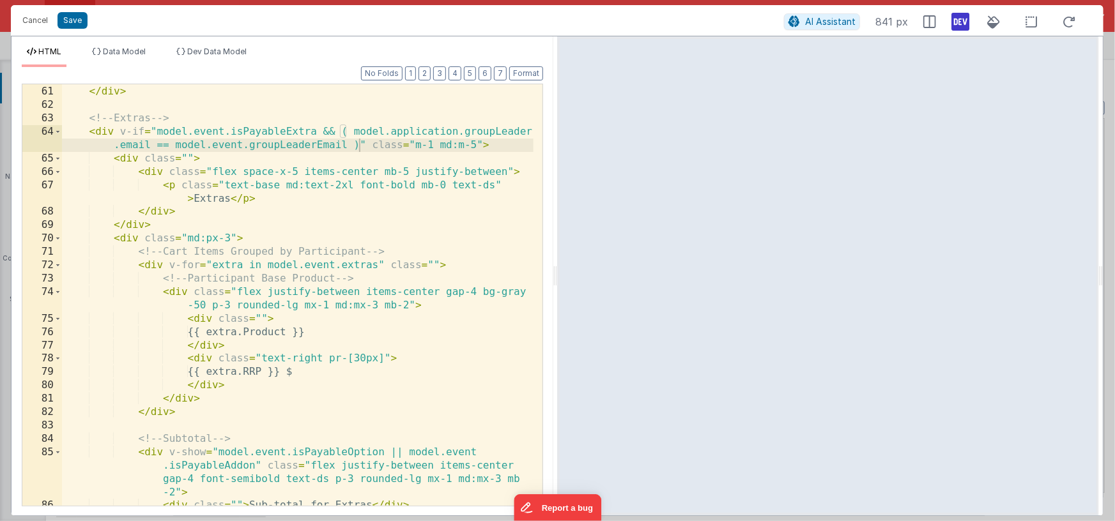
scroll to position [1116, 0]
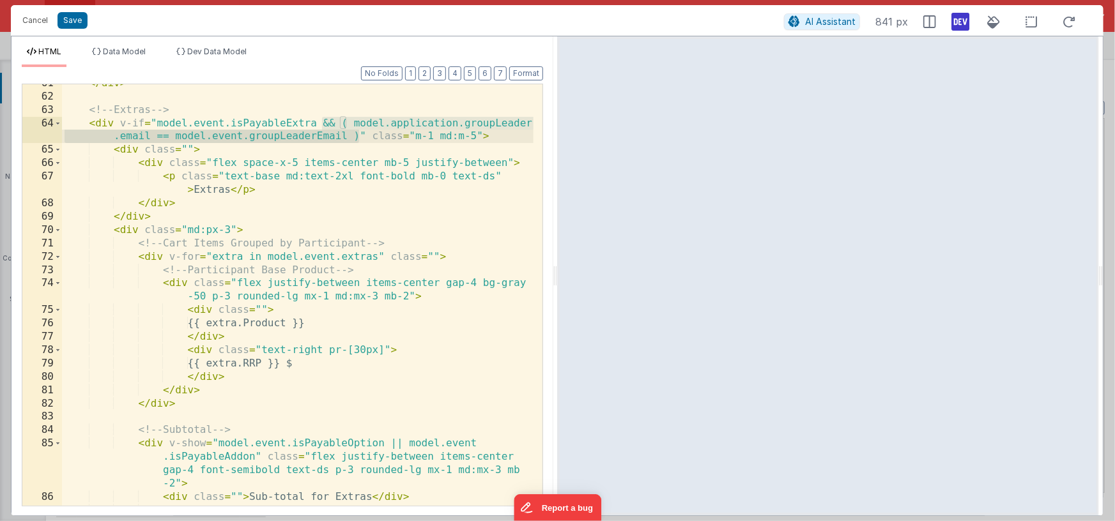
drag, startPoint x: 321, startPoint y: 121, endPoint x: 359, endPoint y: 133, distance: 39.6
click at [359, 133] on div "</ div > <!-- Extras --> < div v-if = "model.event.isPayableExtra && ( model.ap…" at bounding box center [297, 301] width 471 height 448
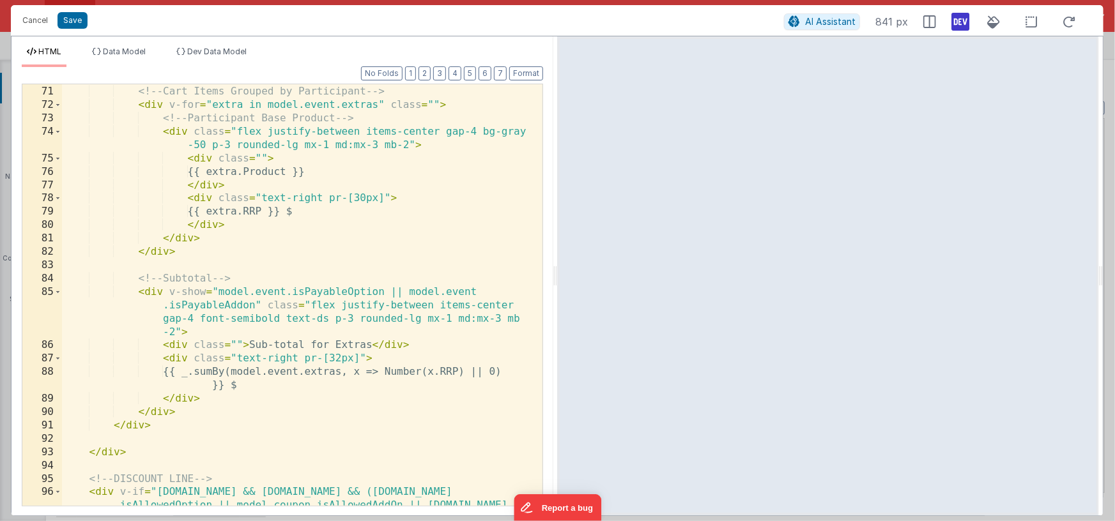
scroll to position [1280, 0]
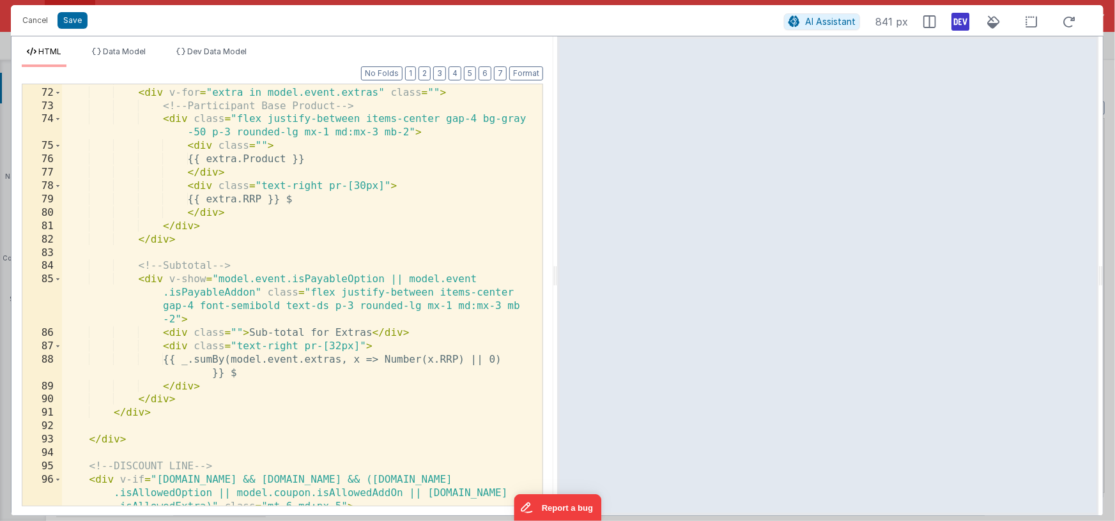
drag, startPoint x: 237, startPoint y: 50, endPoint x: 239, endPoint y: 66, distance: 16.1
click at [236, 50] on span "Dev Data Model" at bounding box center [216, 52] width 59 height 10
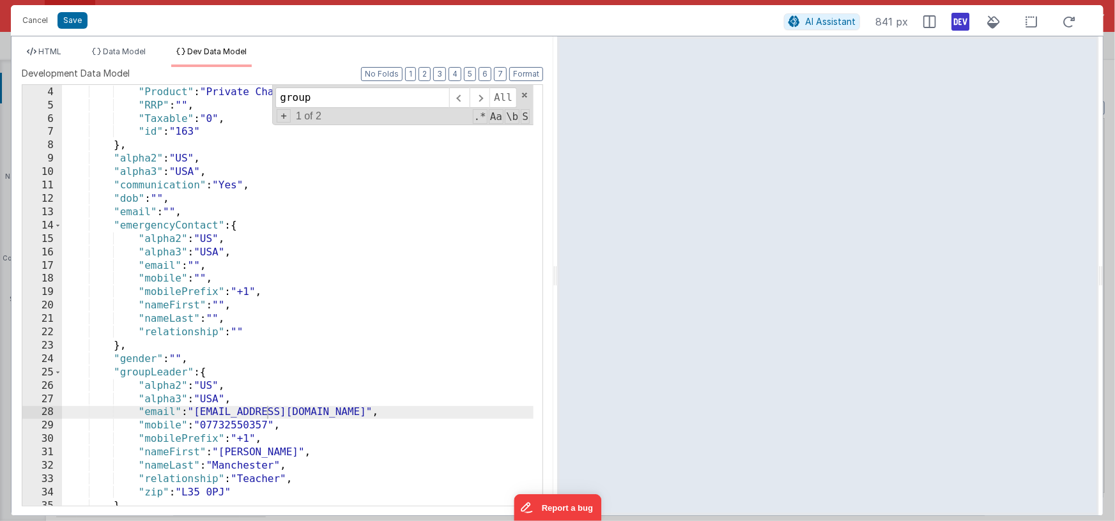
click at [270, 415] on div ""activitySelected" : { "Product" : "Private Charter" , "RRP" : "" , "Taxable" :…" at bounding box center [297, 296] width 471 height 448
click at [57, 52] on span "HTML" at bounding box center [49, 52] width 23 height 10
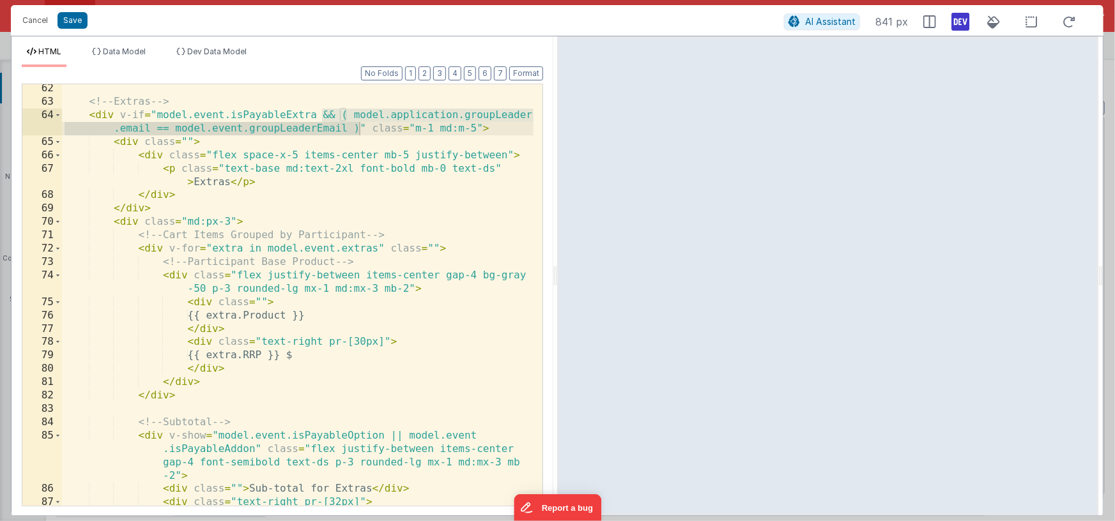
scroll to position [1099, 0]
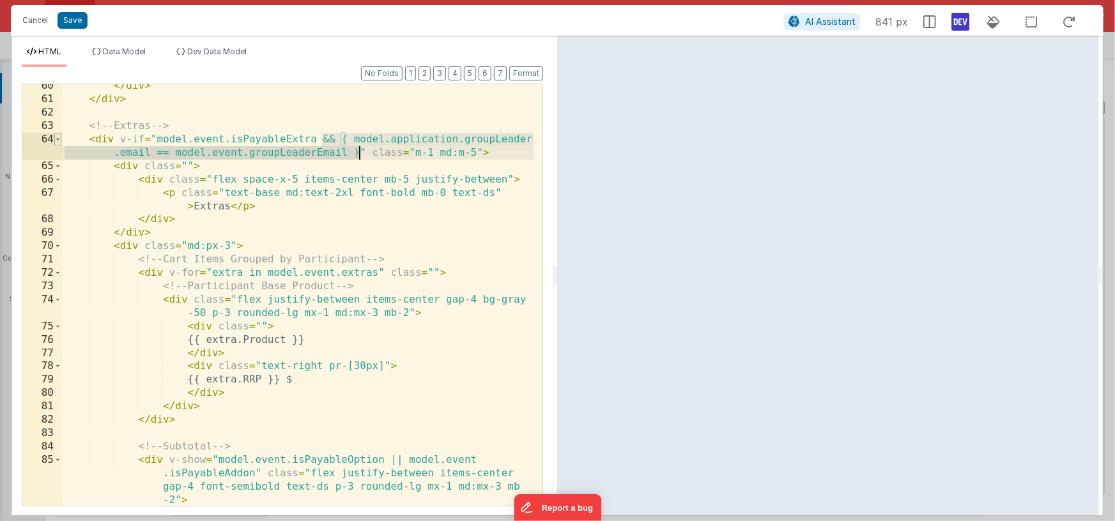
click at [59, 139] on span at bounding box center [57, 139] width 7 height 13
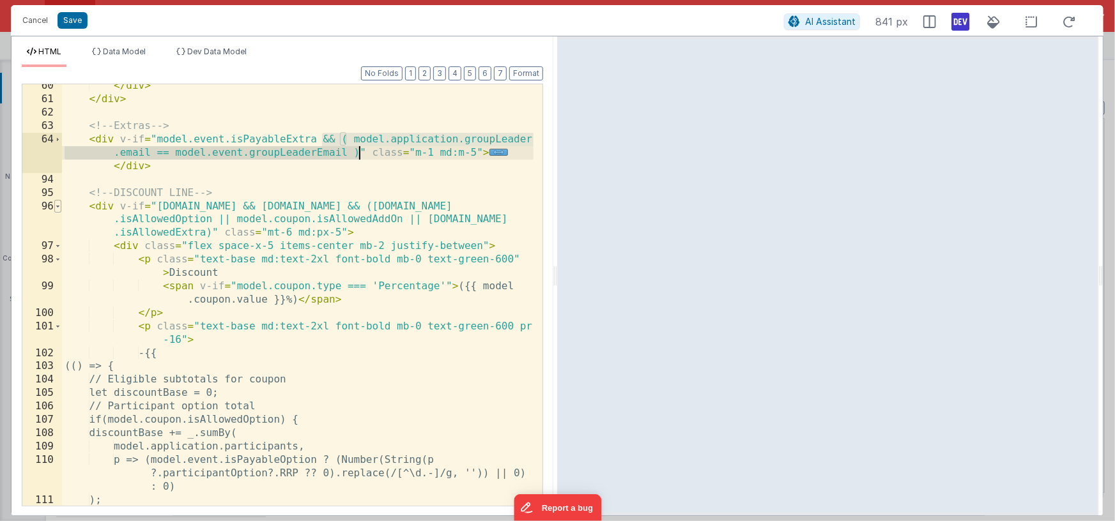
click at [58, 206] on span at bounding box center [57, 206] width 7 height 13
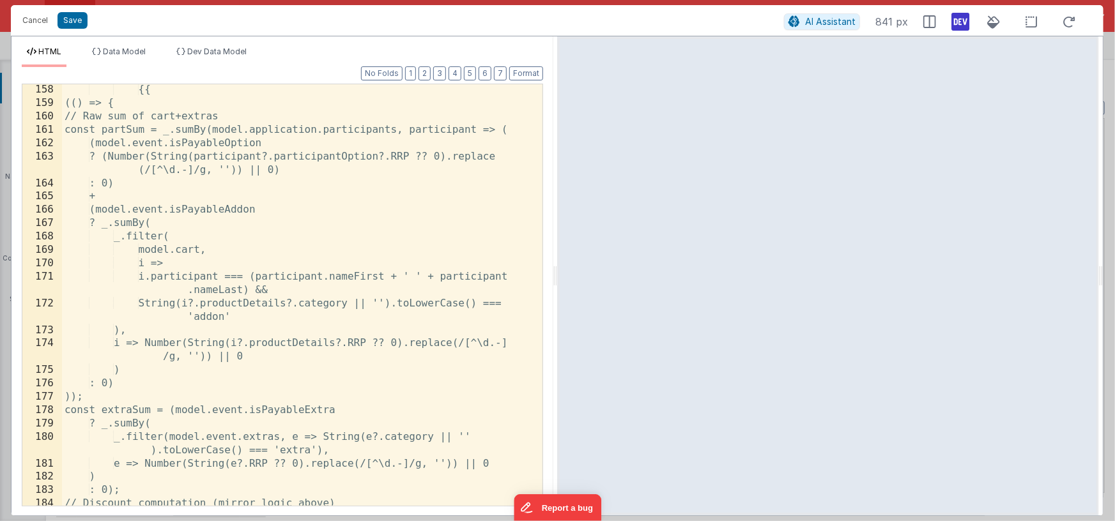
scroll to position [1350, 0]
click at [358, 410] on div "{{ (() => { // Raw sum of cart+extras const partSum = _.sumBy(model.application…" at bounding box center [297, 307] width 471 height 448
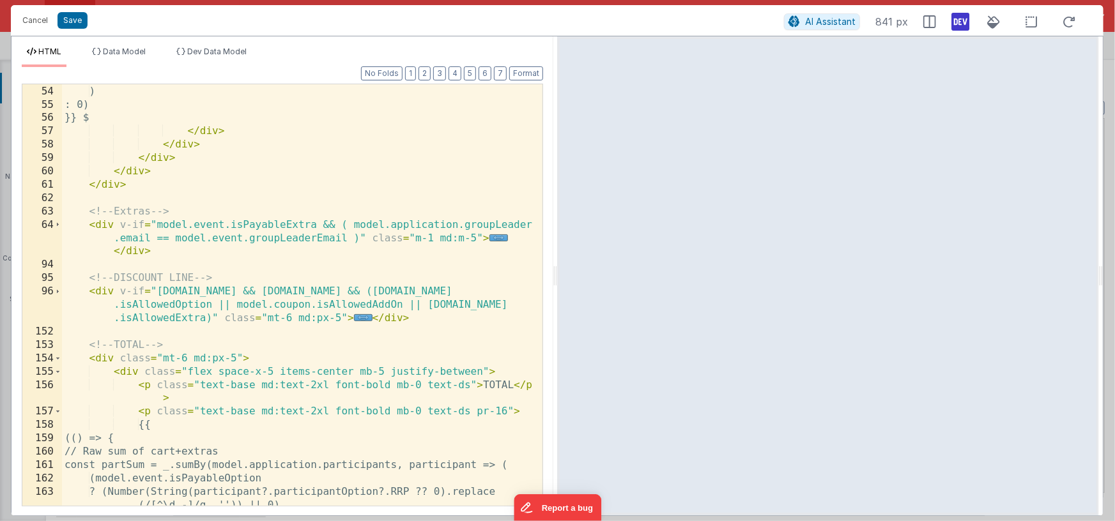
scroll to position [1015, 0]
click at [58, 292] on span at bounding box center [57, 291] width 7 height 13
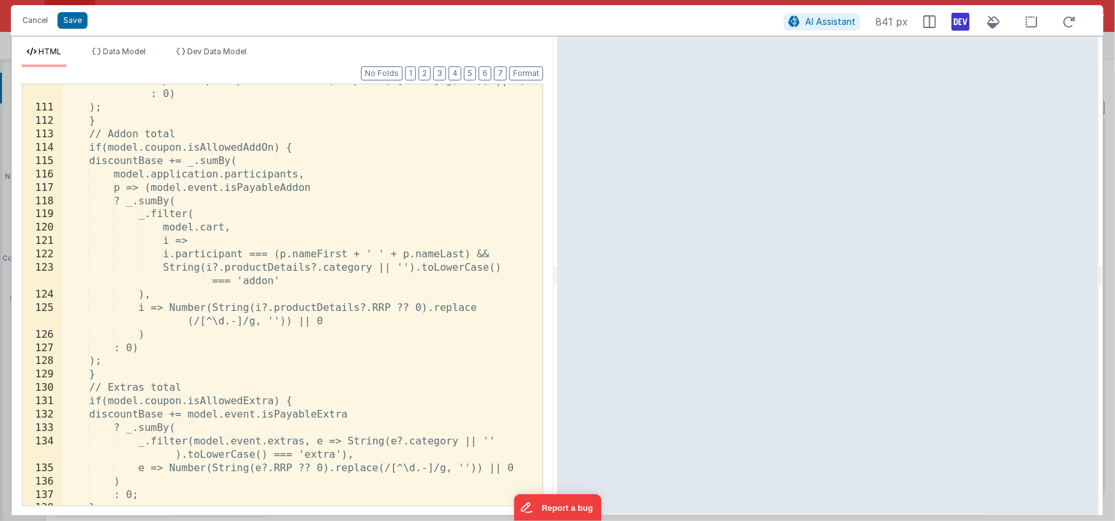
scroll to position [1570, 0]
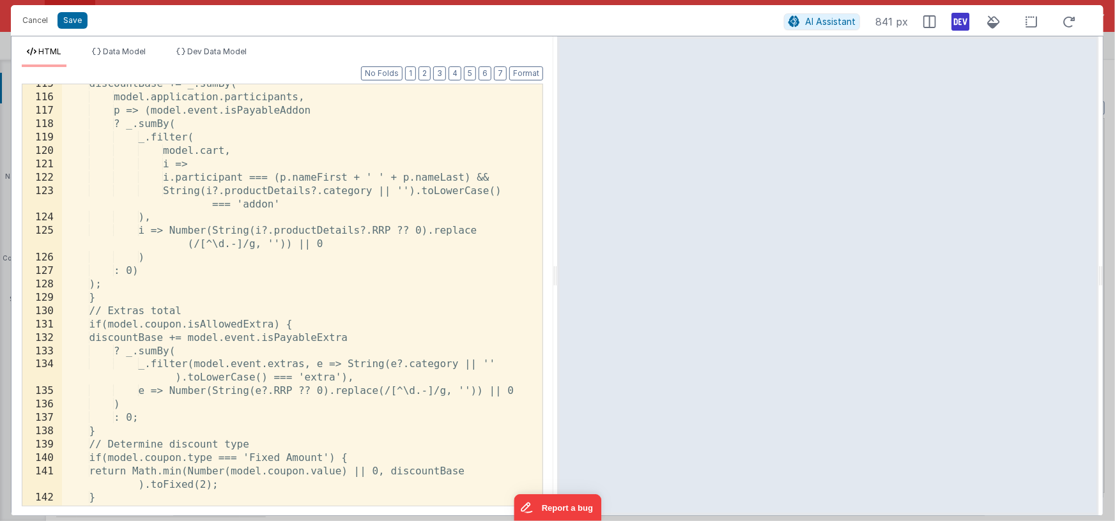
click at [365, 337] on div "discountBase += _.sumBy( model.application.participants, p => (model.event.isPa…" at bounding box center [297, 301] width 471 height 448
click at [374, 339] on div "discountBase += _.sumBy( model.application.participants, p => (model.event.isPa…" at bounding box center [297, 301] width 471 height 448
paste textarea
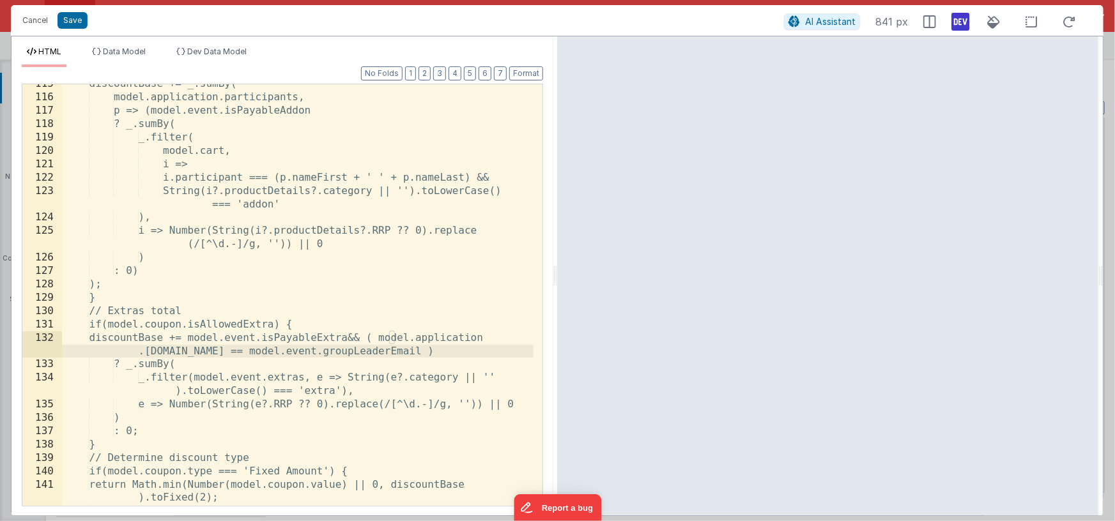
click at [372, 337] on div "discountBase += _.sumBy( model.application.participants, p => (model.event.isPa…" at bounding box center [297, 301] width 471 height 448
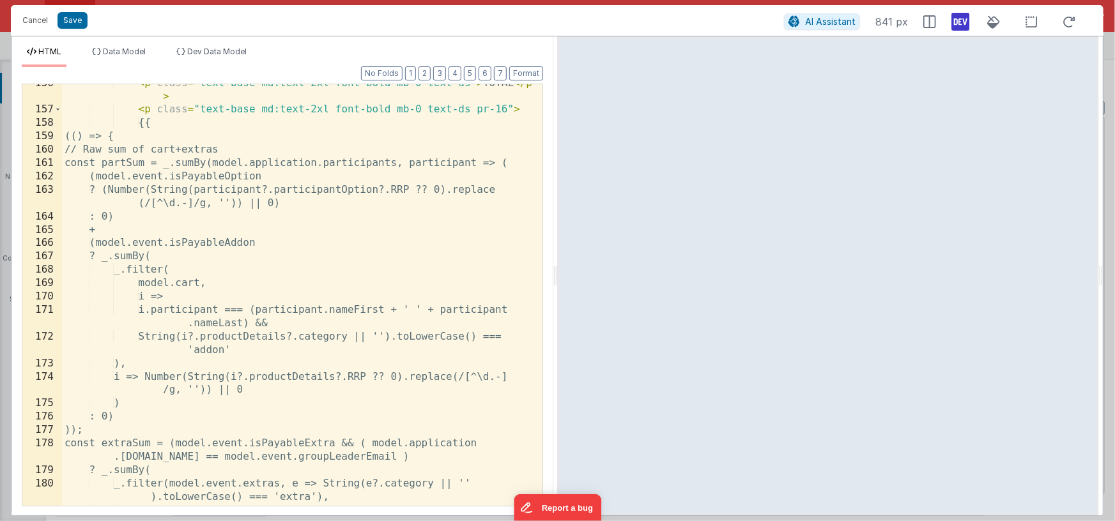
scroll to position [2210, 0]
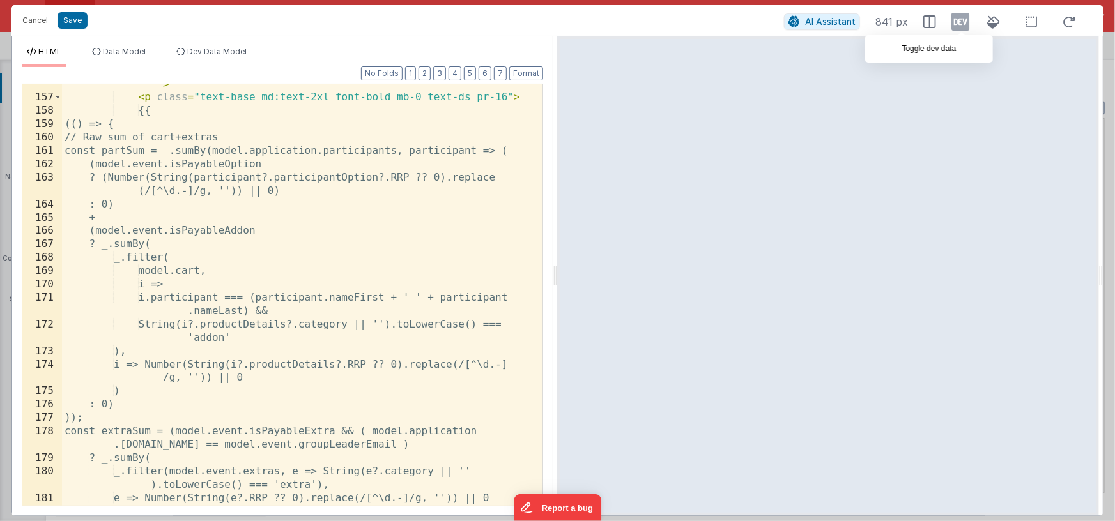
click at [960, 21] on icon at bounding box center [960, 21] width 18 height 20
click at [441, 230] on div "< p class = "text-base md:text-2xl font-bold mb-0 text-ds" > TOTAL </ p > < p c…" at bounding box center [297, 296] width 471 height 462
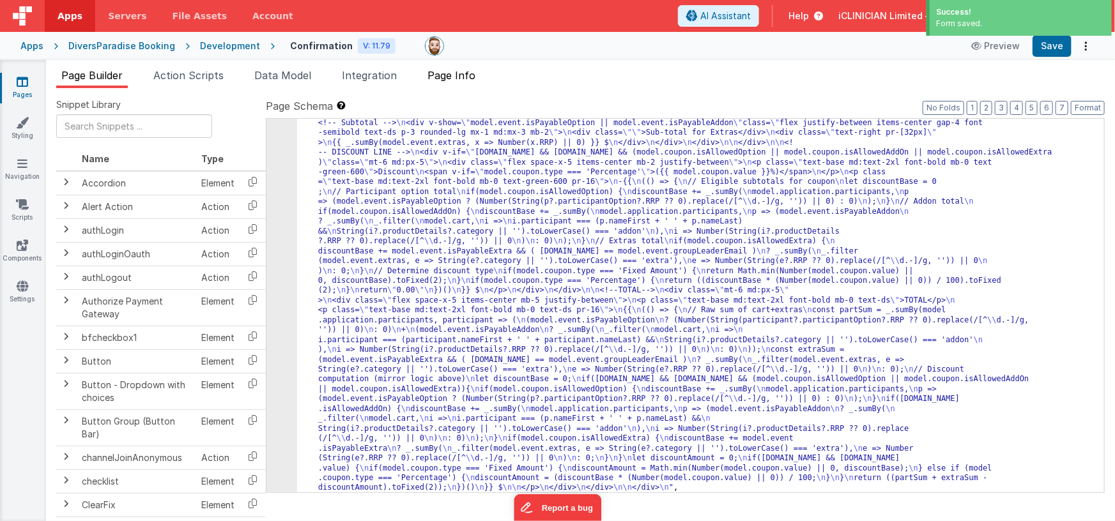
click at [461, 76] on span "Page Info" at bounding box center [451, 75] width 48 height 13
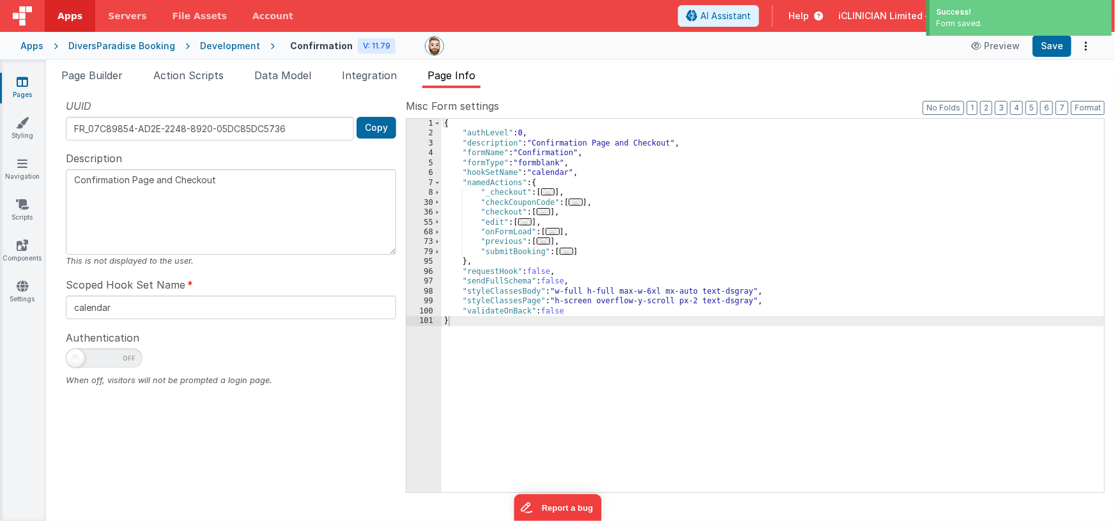
click at [544, 210] on span "..." at bounding box center [544, 211] width 14 height 7
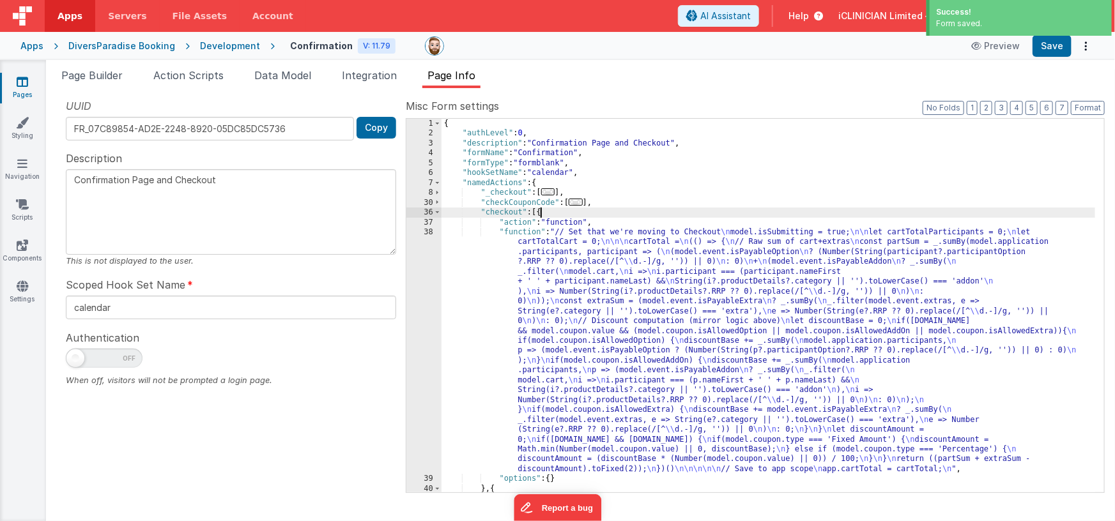
click at [591, 281] on div "{ "authLevel" : 0 , "description" : "Confirmation Page and Checkout" , "formNam…" at bounding box center [768, 316] width 654 height 394
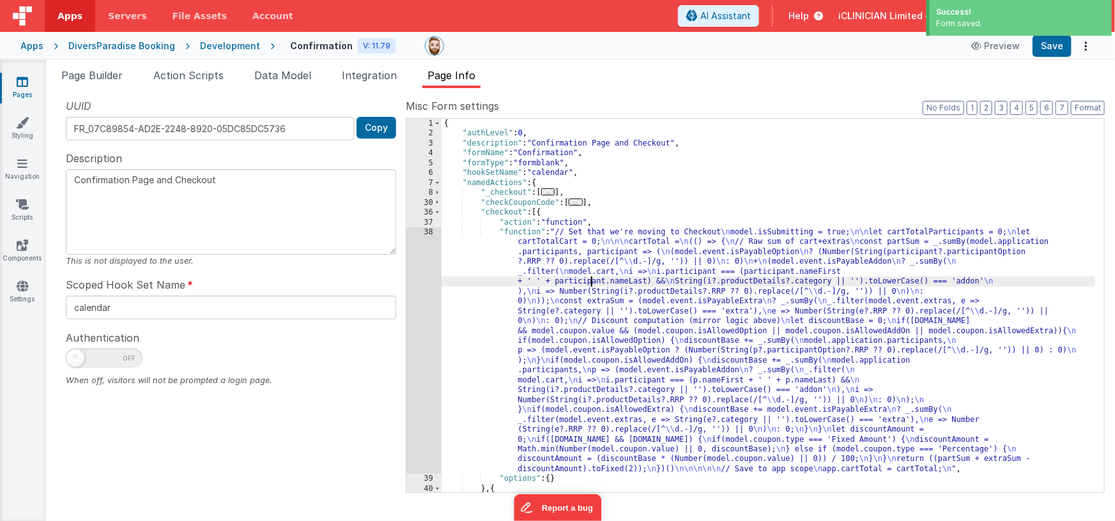
click at [424, 298] on div "38" at bounding box center [423, 350] width 35 height 247
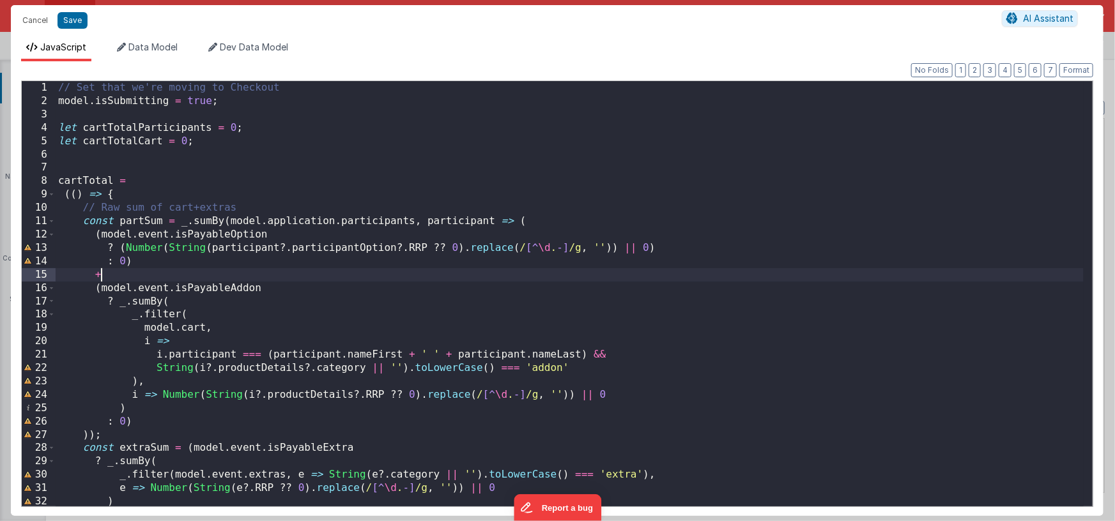
click at [343, 273] on div "// Set that we're moving to Checkout model . isSubmitting = true ; let cartTota…" at bounding box center [570, 307] width 1028 height 452
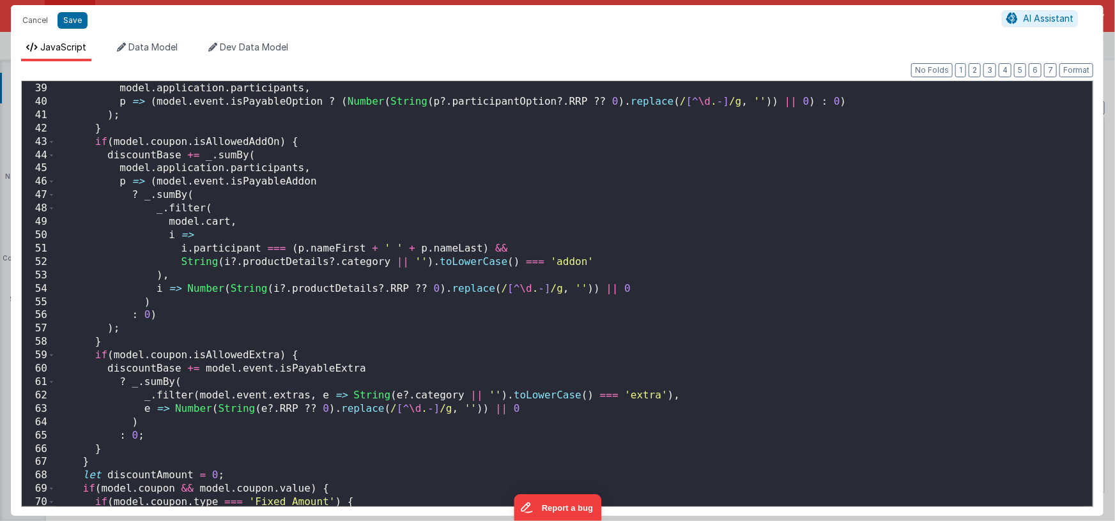
scroll to position [524, 0]
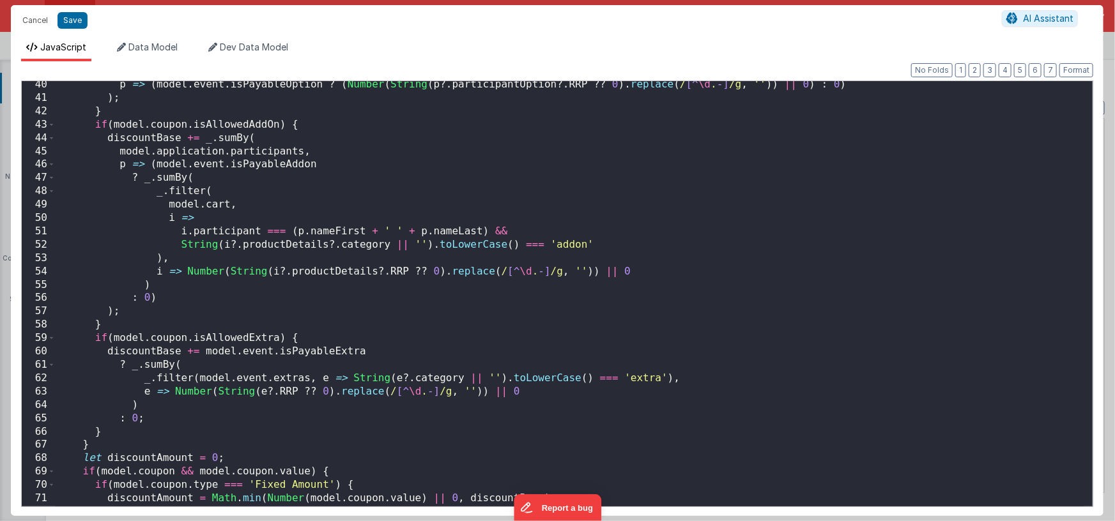
click at [280, 337] on div "p => ( model . event . isPayableOption ? ( Number ( String ( p ?. participantOp…" at bounding box center [570, 304] width 1028 height 452
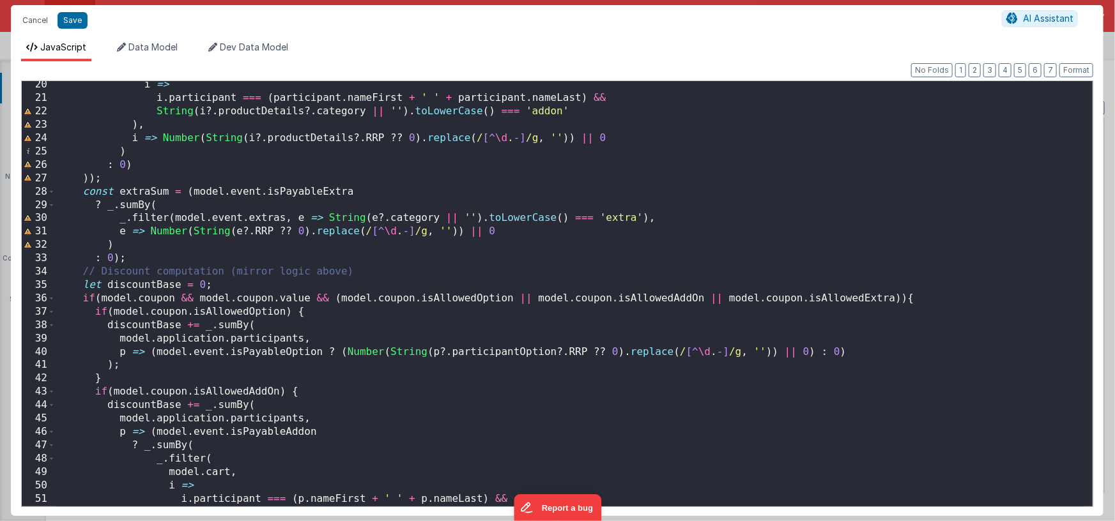
scroll to position [0, 0]
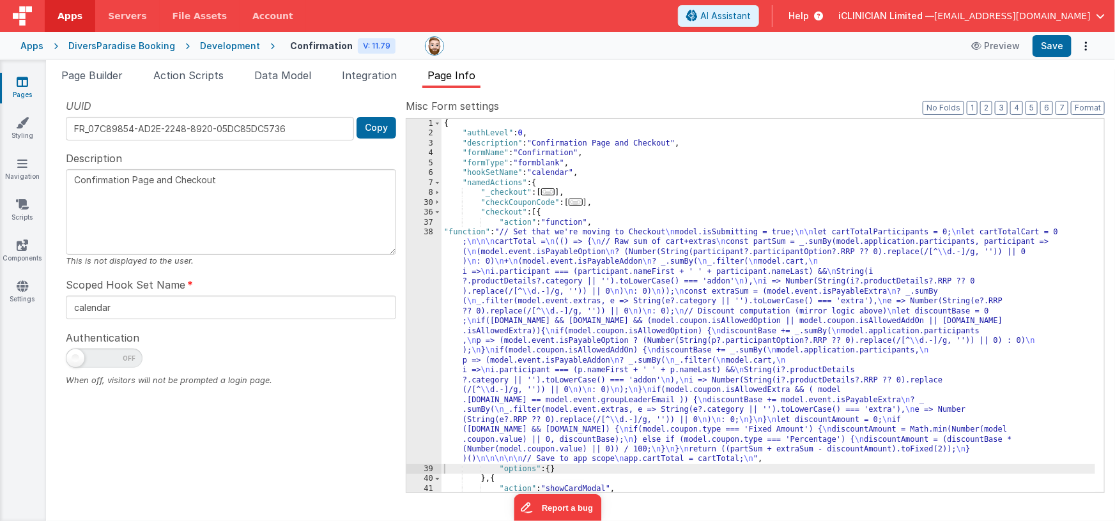
click at [106, 45] on div "DiversParadise Booking" at bounding box center [121, 46] width 107 height 13
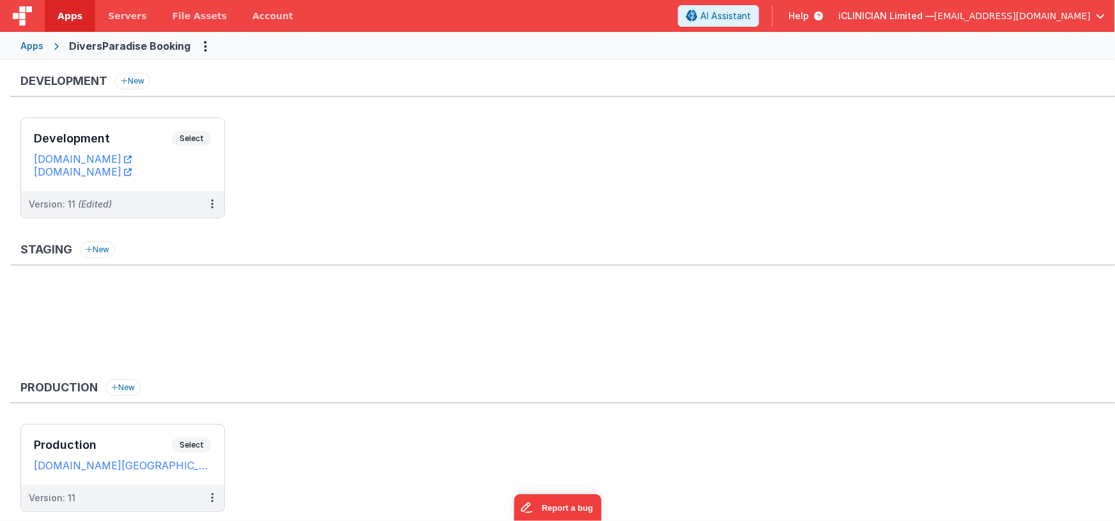
click at [33, 49] on div "Apps" at bounding box center [31, 46] width 23 height 13
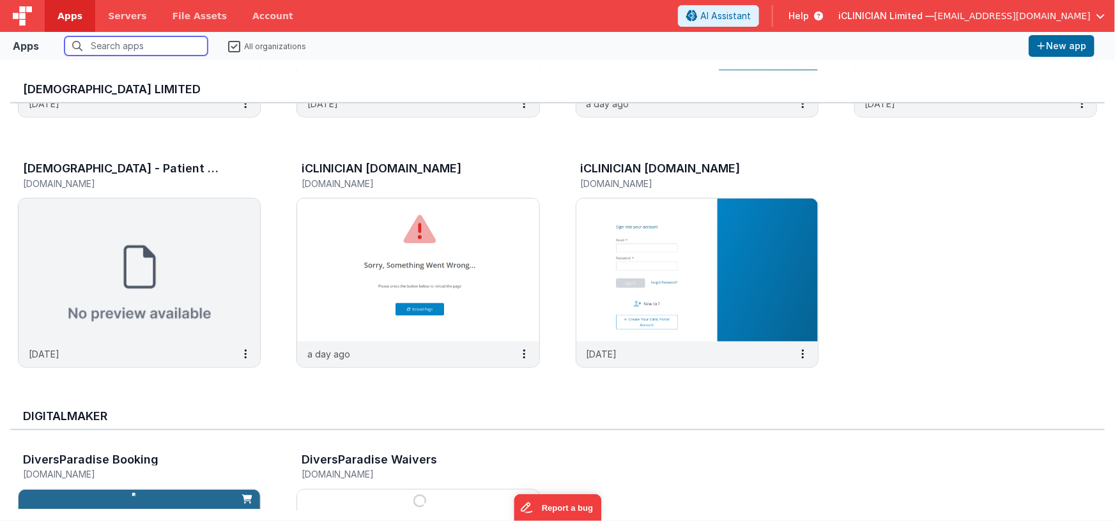
scroll to position [851, 0]
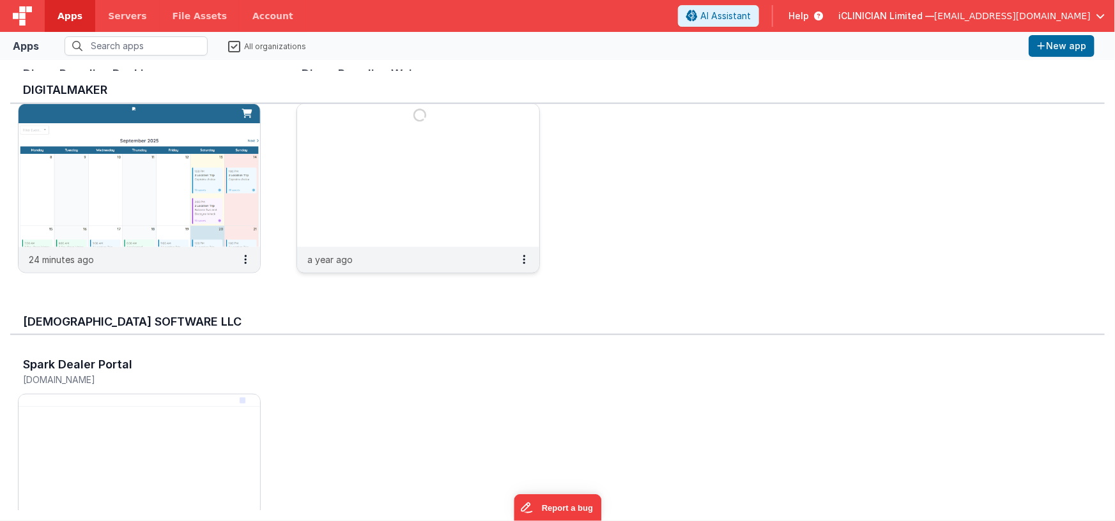
click at [370, 226] on img at bounding box center [417, 175] width 241 height 143
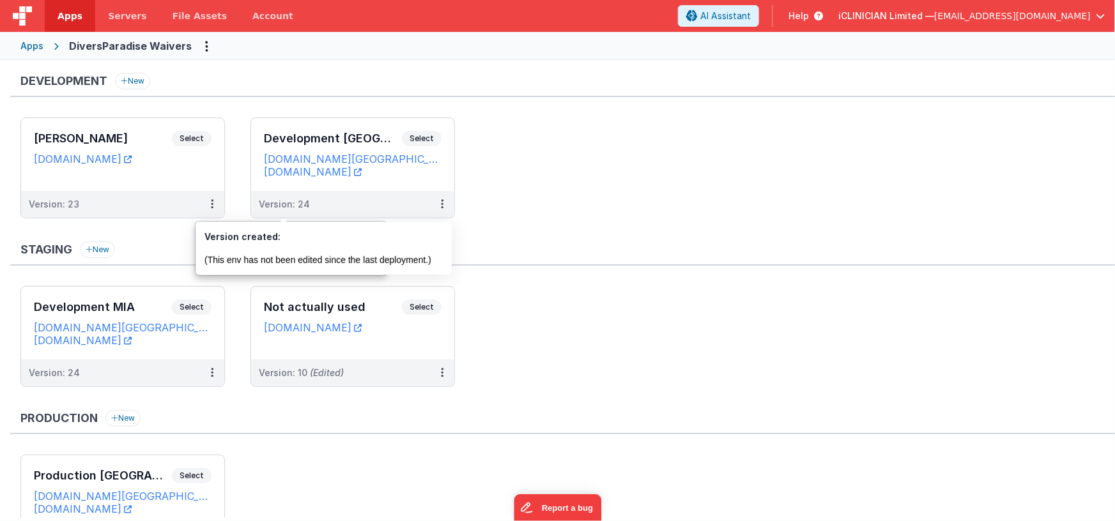
click at [24, 47] on div "Apps" at bounding box center [31, 46] width 23 height 13
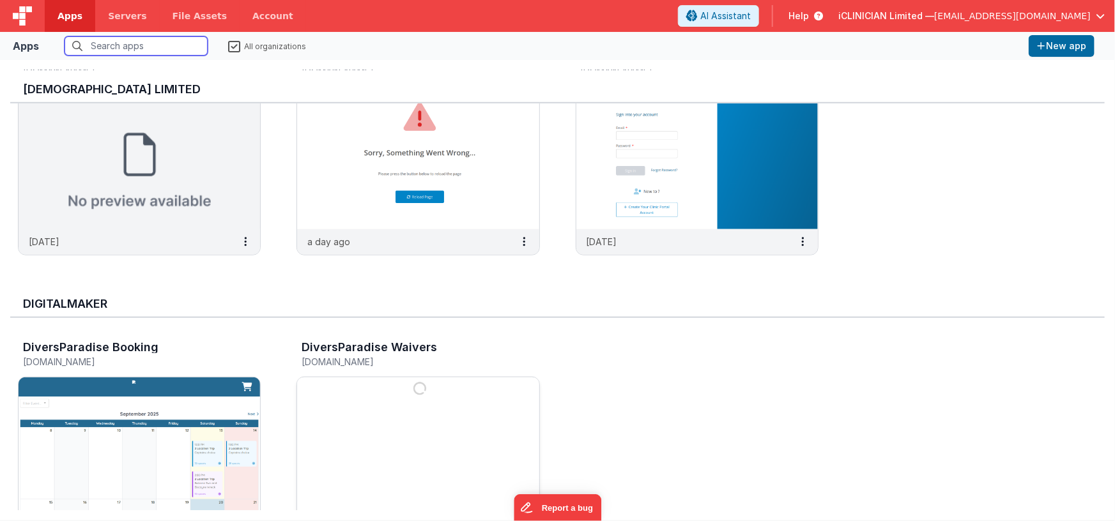
scroll to position [673, 0]
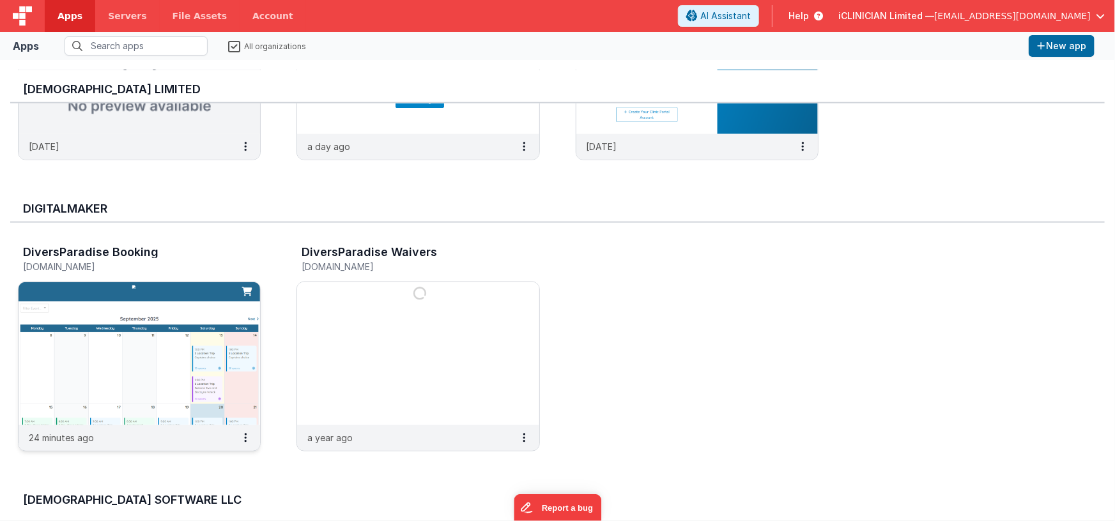
click at [194, 320] on img at bounding box center [139, 353] width 241 height 143
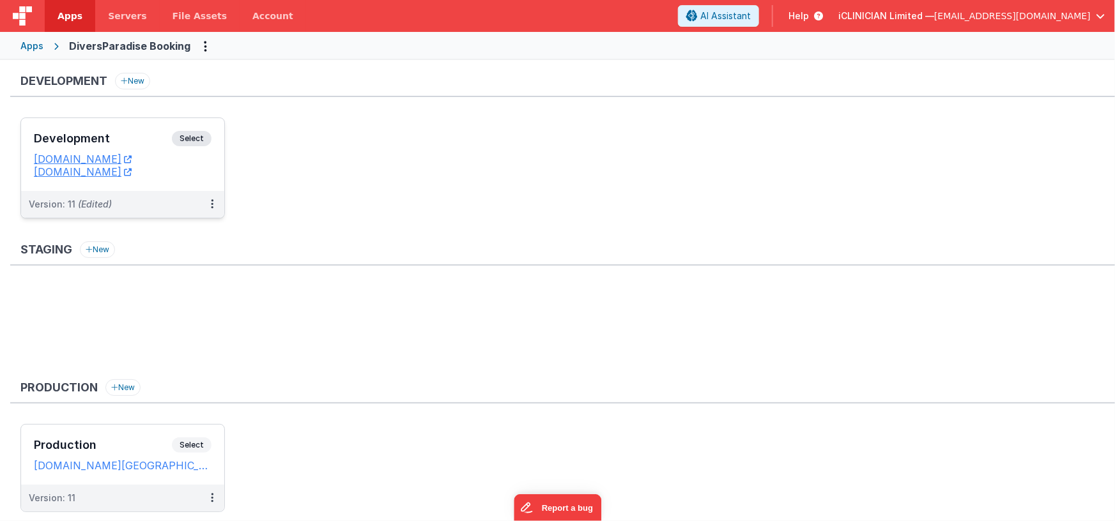
click at [30, 174] on div "Development Select URLs dpcalendar.fmbetterforms.com dpbooking.fmbetterforms.com" at bounding box center [122, 154] width 203 height 73
click at [125, 171] on link "dpbooking.fmbetterforms.com" at bounding box center [83, 171] width 98 height 13
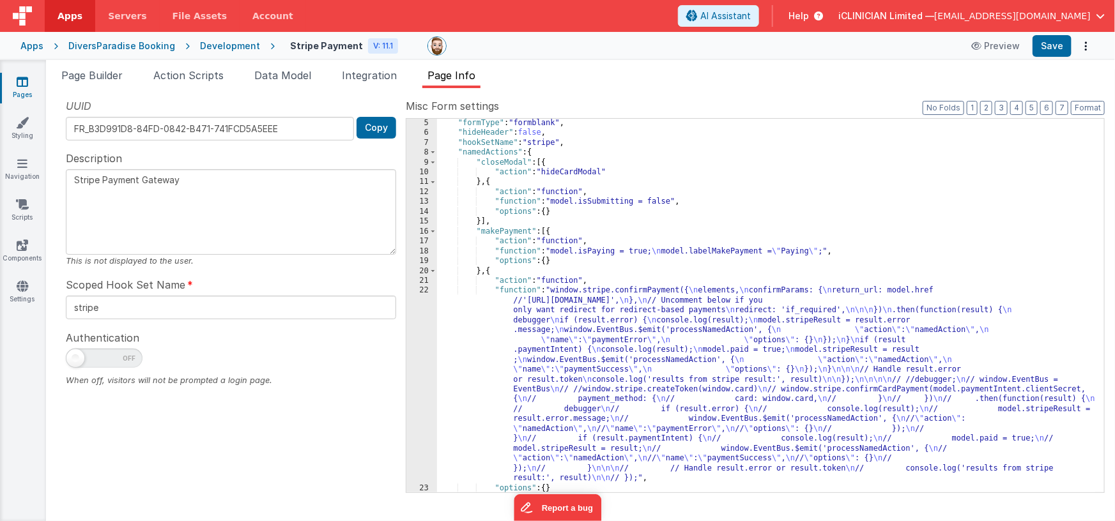
scroll to position [40, 0]
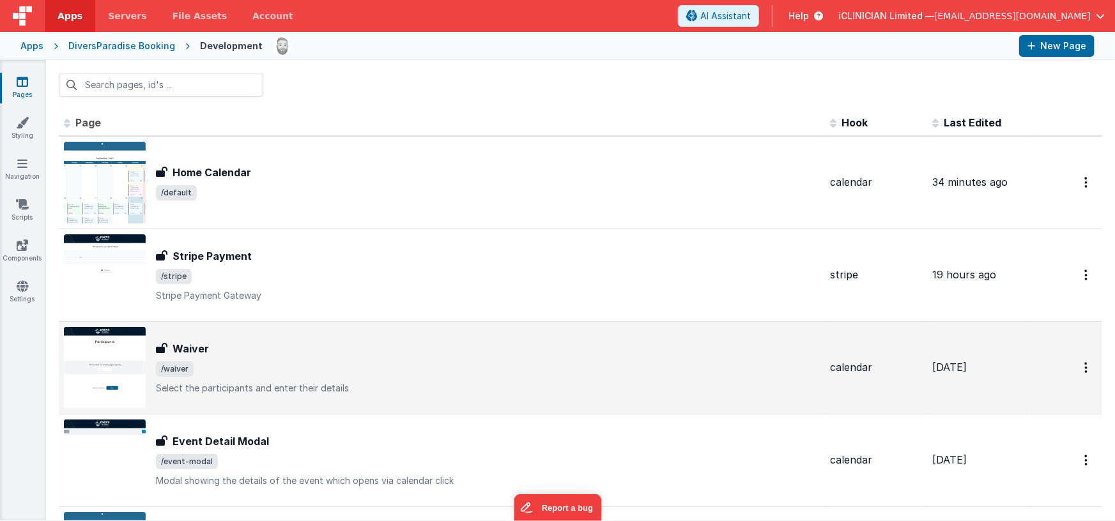
click at [293, 362] on span "/waiver" at bounding box center [488, 369] width 664 height 15
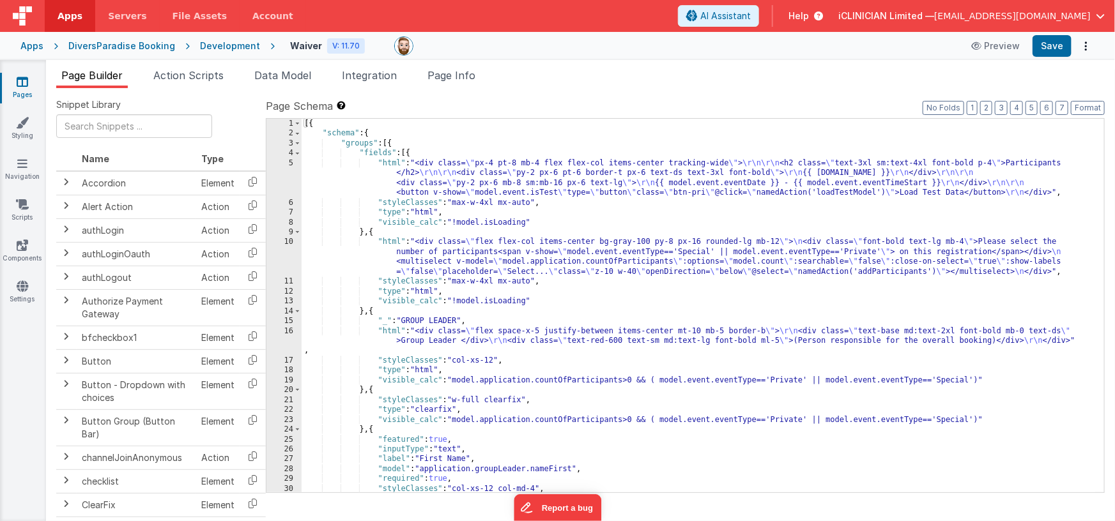
click at [703, 264] on div "[{ "schema" : { "groups" : [{ "fields" : [{ "html" : "<div class= \" px-4 pt-8 …" at bounding box center [699, 316] width 794 height 394
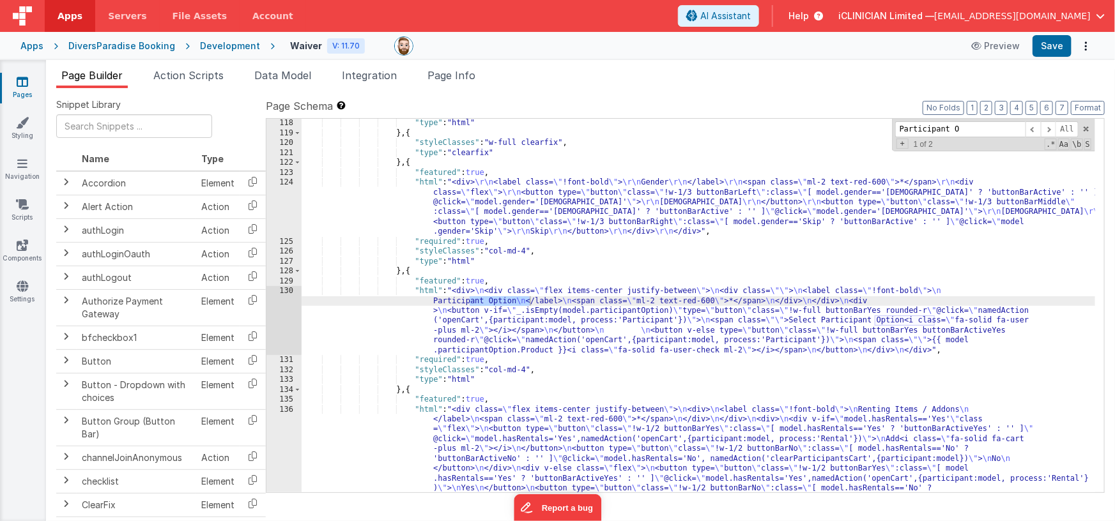
scroll to position [2014, 0]
type input "Participant Option"
click at [532, 302] on div ""type" : "html" } , { "styleClasses" : "w-full clearfix" , "type" : "clearfix" …" at bounding box center [699, 359] width 794 height 483
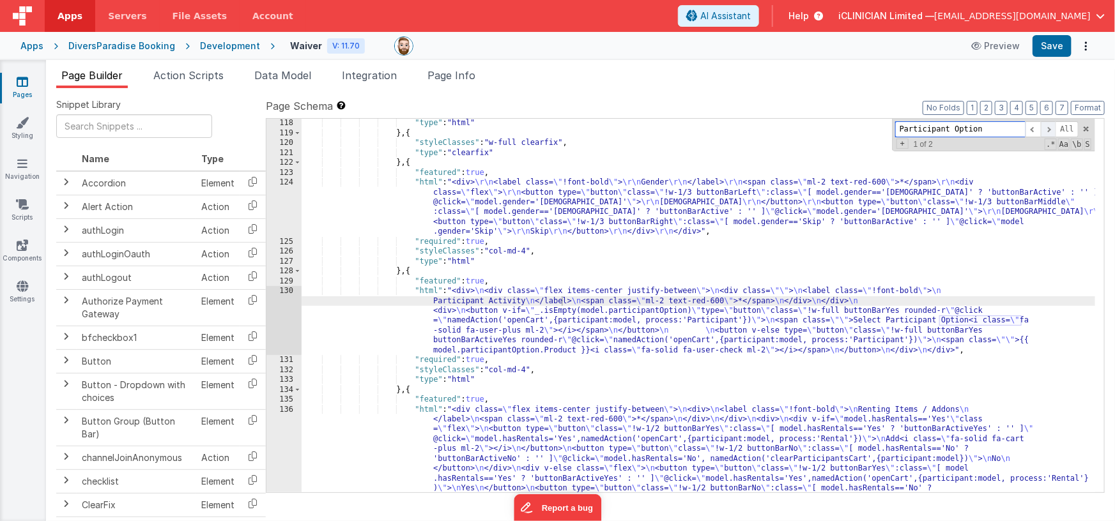
click at [1049, 129] on span at bounding box center [1048, 129] width 15 height 16
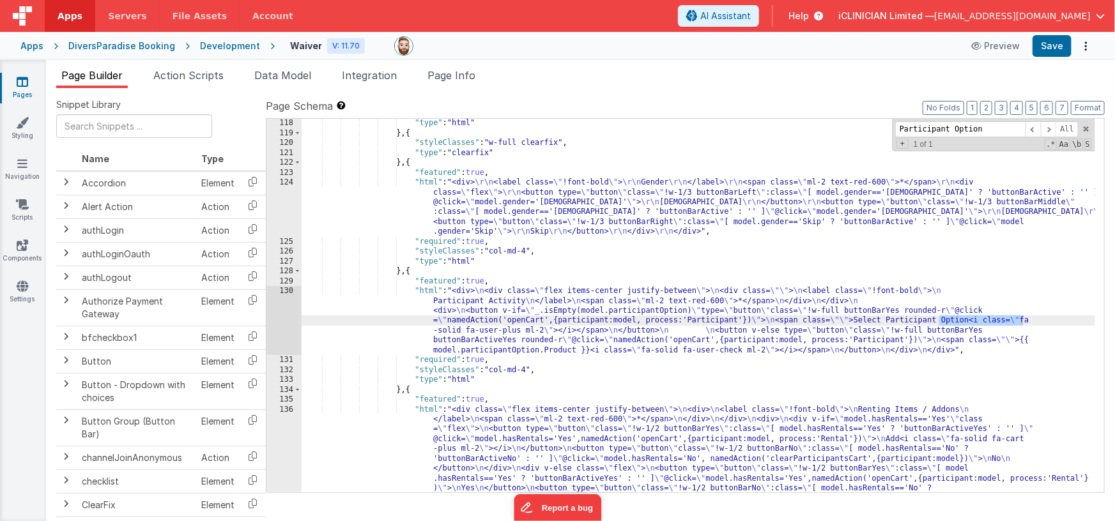
click at [1007, 319] on div ""type" : "html" } , { "styleClasses" : "w-full clearfix" , "type" : "clearfix" …" at bounding box center [699, 359] width 794 height 483
click at [1056, 44] on button "Save" at bounding box center [1051, 46] width 39 height 22
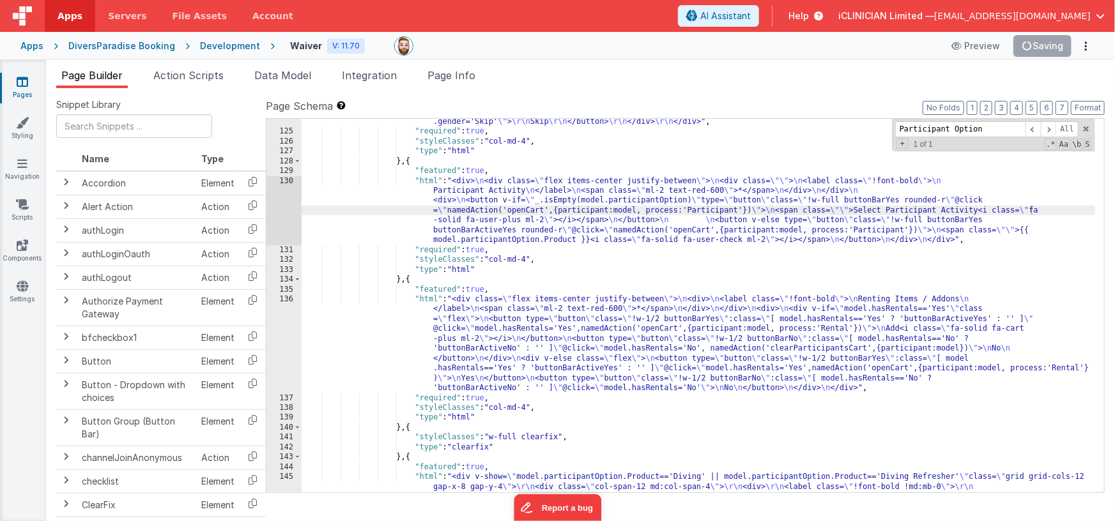
scroll to position [2124, 0]
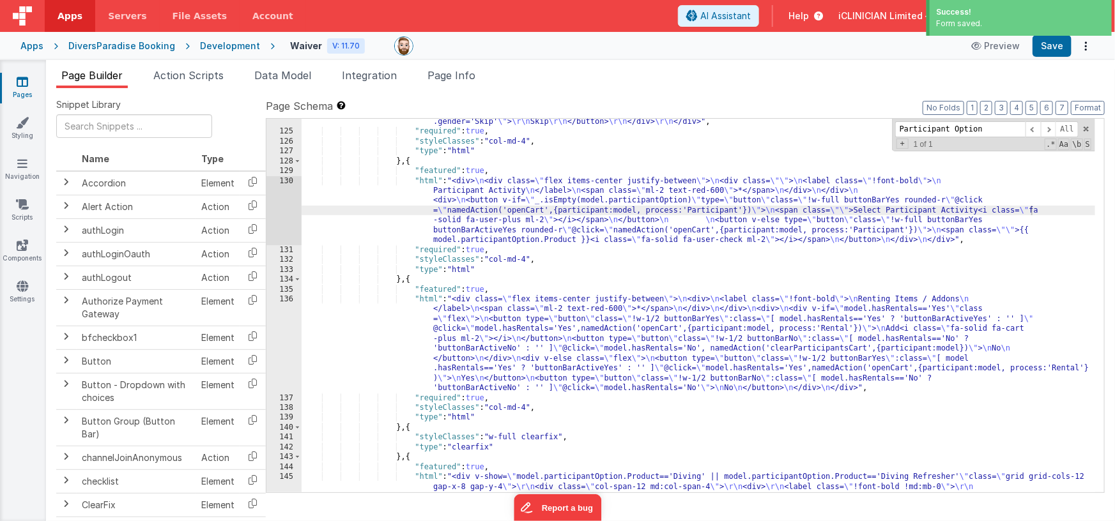
click at [539, 337] on div ""html" : "<div> \r\n <label class= \" !font-bold \" > \r\n Gender \r\n </label>…" at bounding box center [699, 383] width 794 height 631
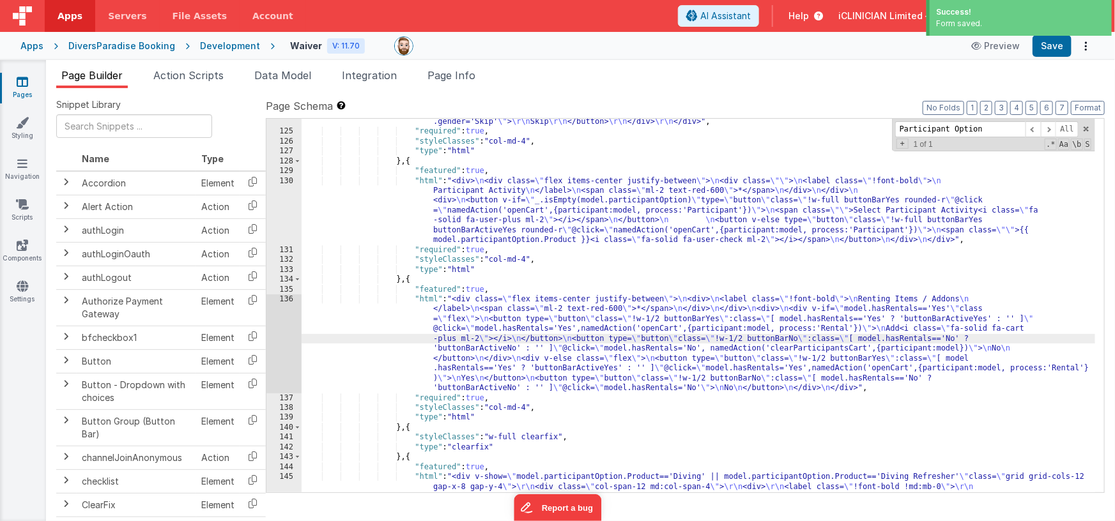
click at [274, 332] on div "136" at bounding box center [283, 344] width 35 height 99
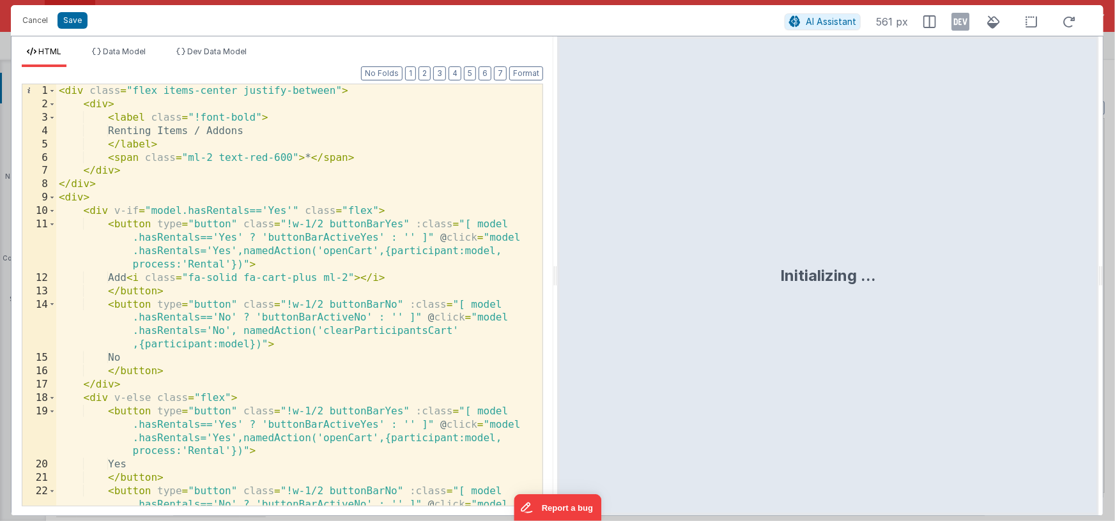
scroll to position [1, 0]
click at [33, 19] on button "Cancel" at bounding box center [35, 20] width 38 height 18
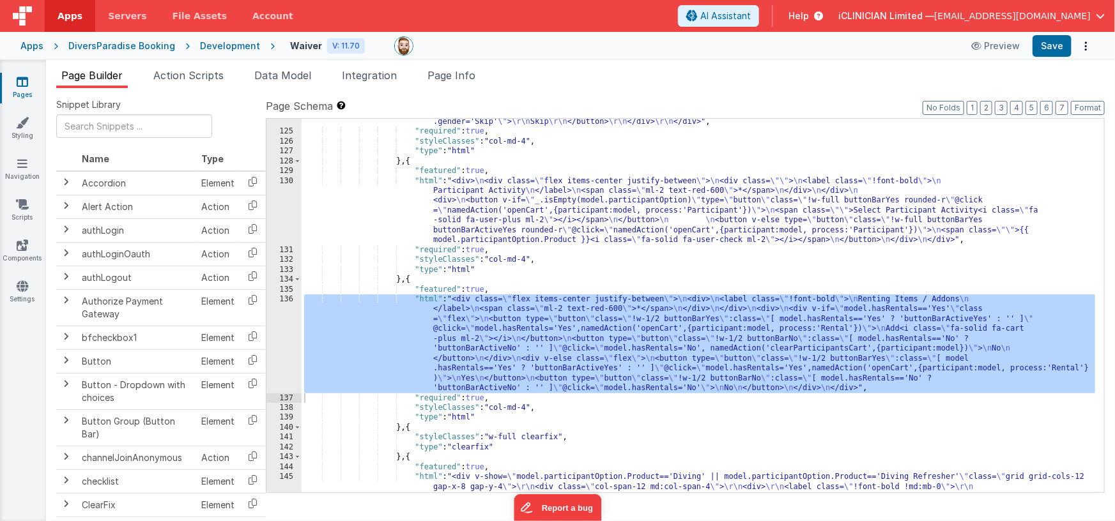
click at [488, 418] on div ""html" : "<div> \r\n <label class= \" !font-bold \" > \r\n Gender \r\n </label>…" at bounding box center [699, 383] width 794 height 631
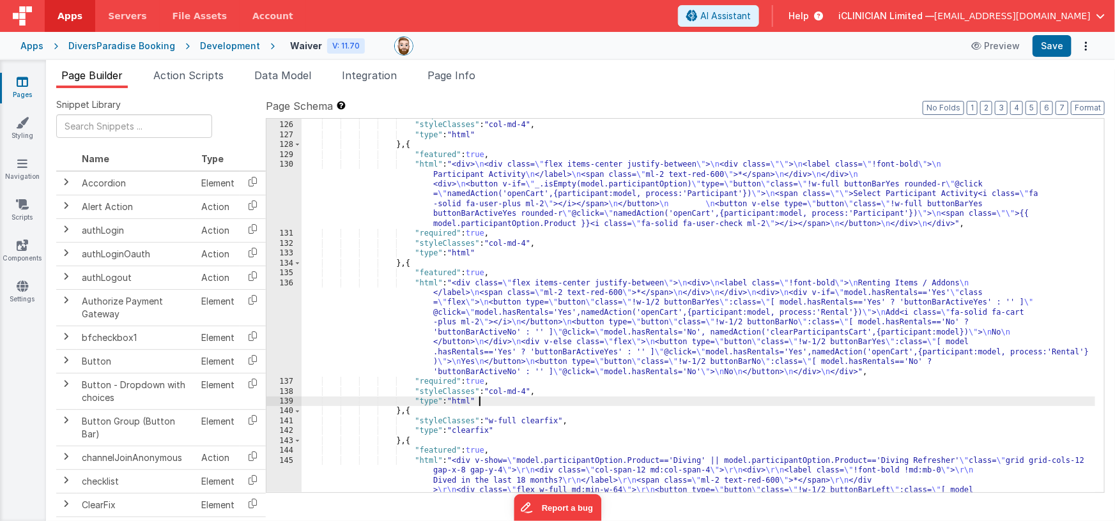
scroll to position [2147, 0]
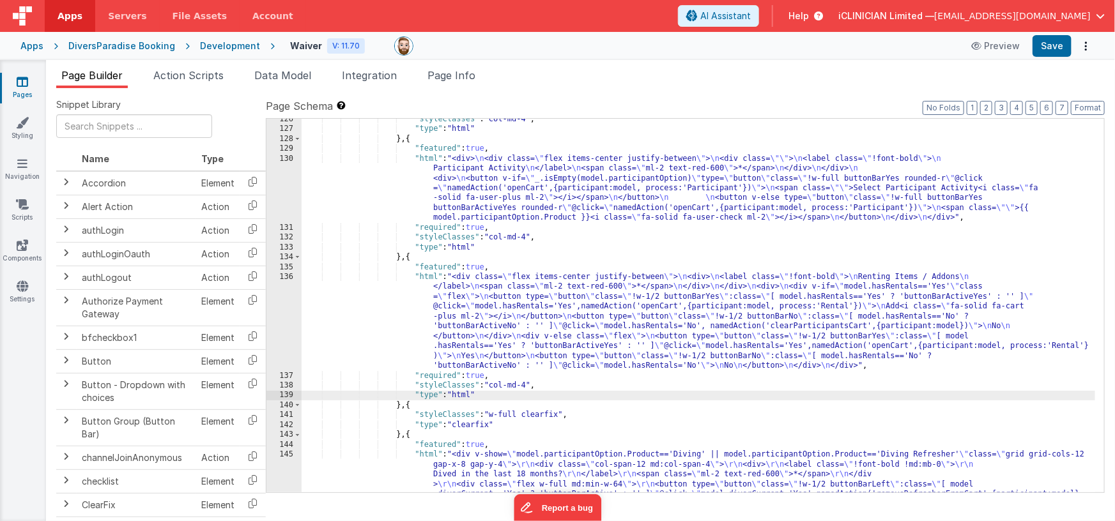
click at [572, 304] on div ""styleClasses" : "col-md-4" , "type" : "html" } , { "featured" : true , "html" …" at bounding box center [699, 405] width 794 height 582
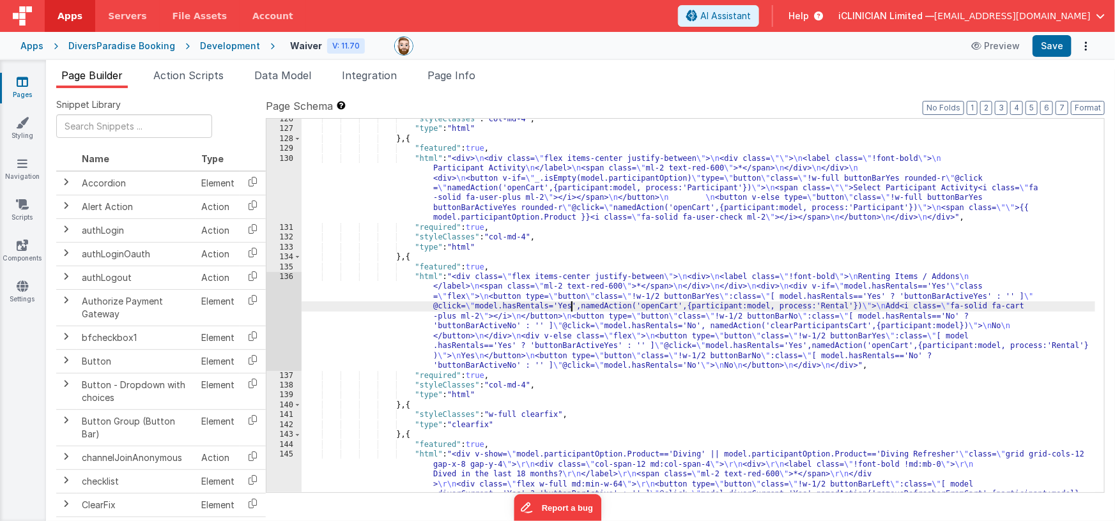
click at [283, 300] on div "136" at bounding box center [283, 321] width 35 height 99
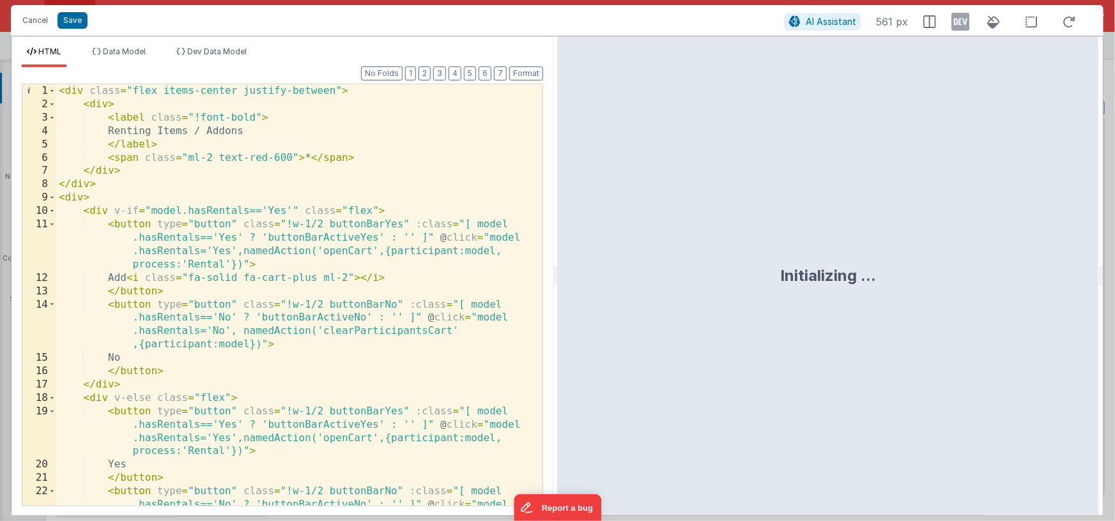
click at [61, 90] on div "< div class = "flex items-center justify-between" > < div > < label class = "!f…" at bounding box center [294, 321] width 477 height 475
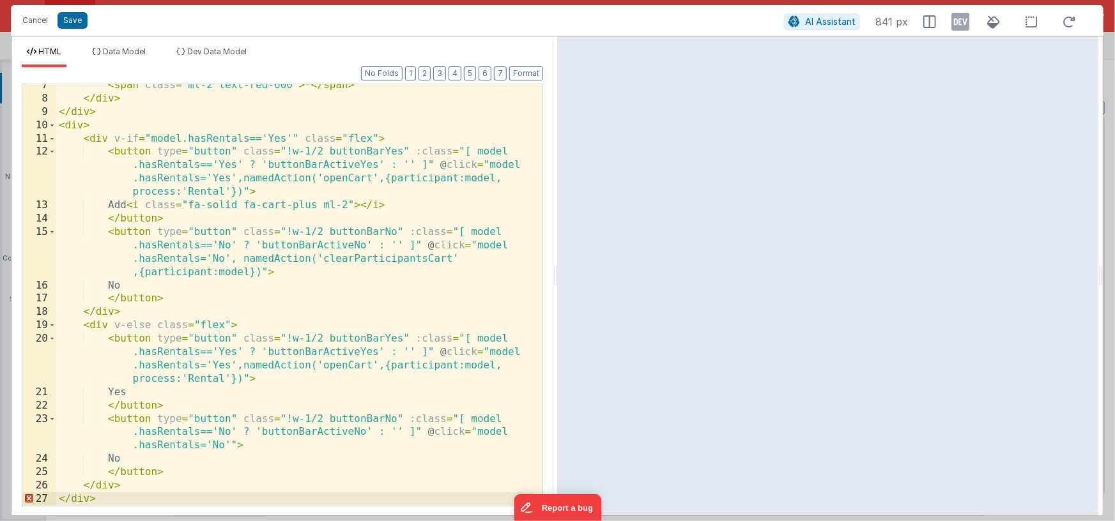
scroll to position [99, 0]
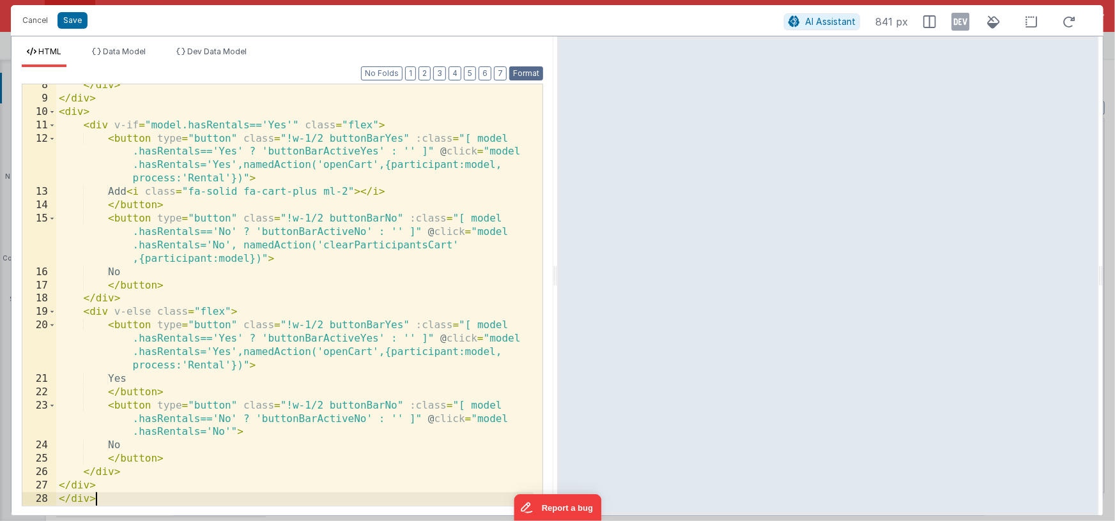
drag, startPoint x: 532, startPoint y: 68, endPoint x: 519, endPoint y: 79, distance: 16.8
click at [533, 68] on button "Format" at bounding box center [526, 73] width 34 height 14
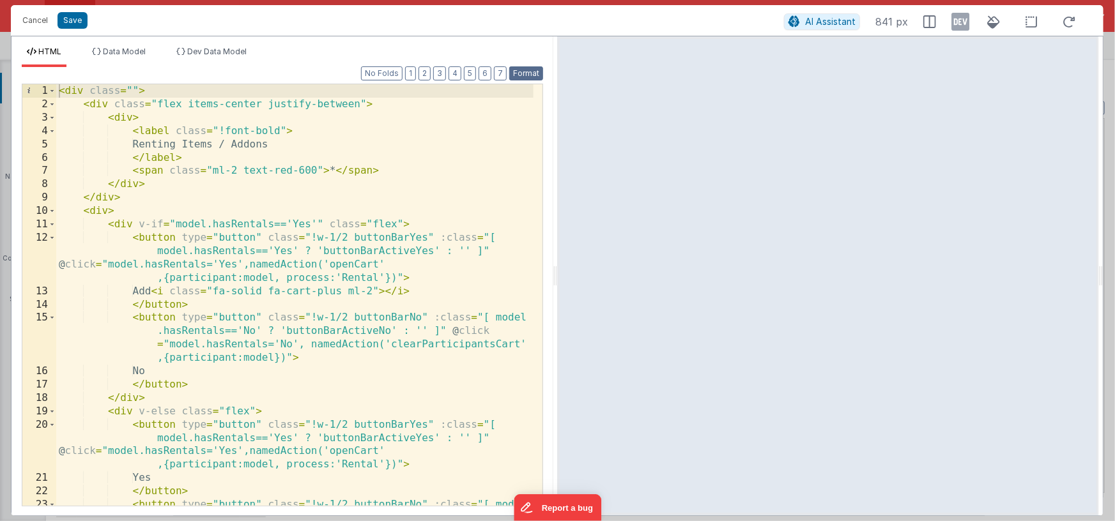
scroll to position [0, 0]
click at [133, 88] on div "< div class = "" > < div class = "flex items-center justify-between" > < div > …" at bounding box center [294, 321] width 477 height 475
click at [111, 91] on div "< div class = "" > < div class = "flex items-center justify-between" > < div > …" at bounding box center [294, 321] width 477 height 475
click at [111, 92] on div "< div class = "" > < div class = "flex items-center justify-between" > < div > …" at bounding box center [294, 321] width 477 height 475
click at [110, 92] on div "< div class = "" > < div class = "flex items-center justify-between" > < div > …" at bounding box center [294, 321] width 477 height 475
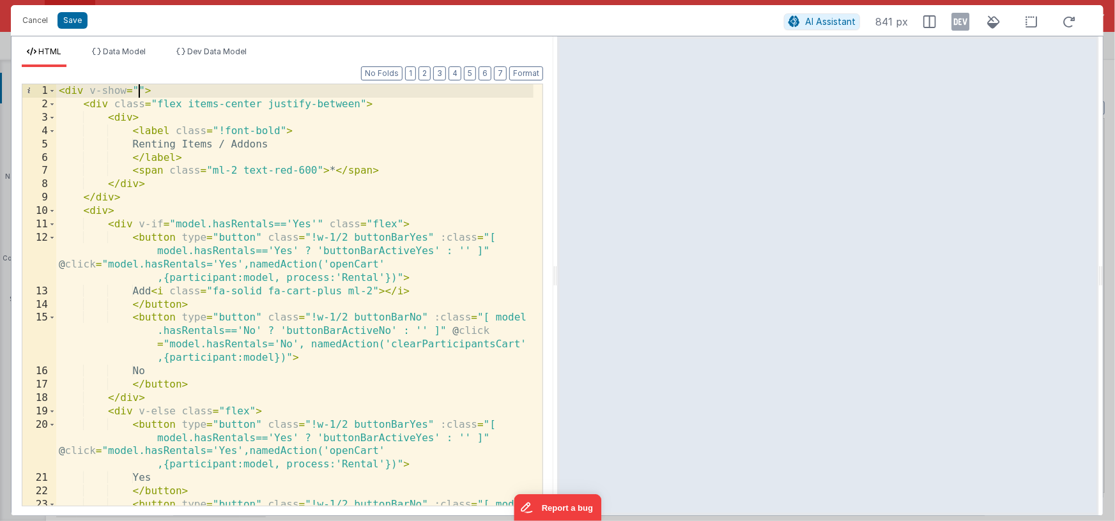
click at [137, 91] on div "< div v-show = "" > < div class = "flex items-center justify-between" > < div >…" at bounding box center [294, 321] width 477 height 475
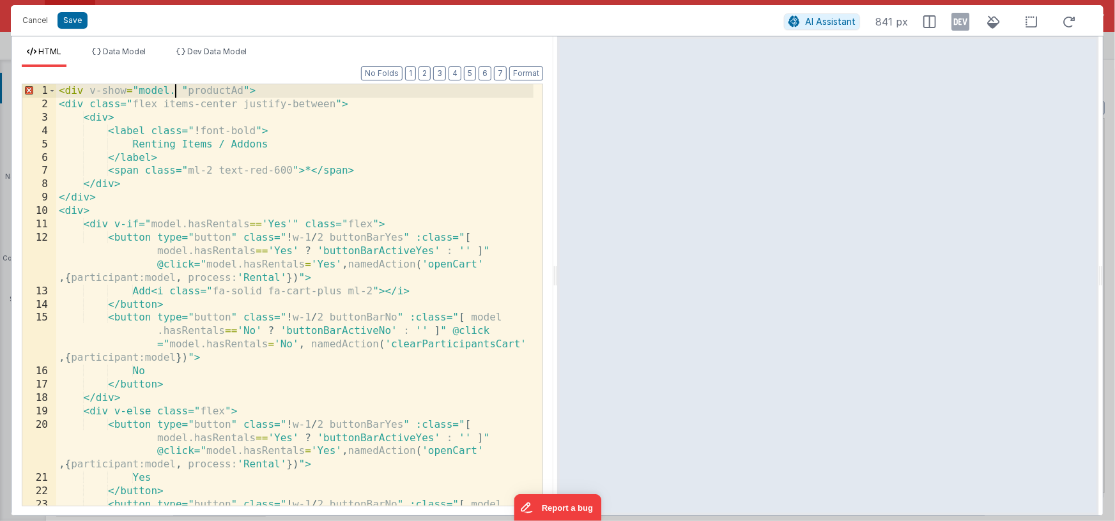
click at [176, 91] on div "< div v-show = "model. " productAd "> <div class=" flex items-center justify-be…" at bounding box center [294, 321] width 477 height 475
click at [248, 90] on div "< div v-show = "model. " productAd "> <div class=" flex items-center justify-be…" at bounding box center [294, 321] width 477 height 475
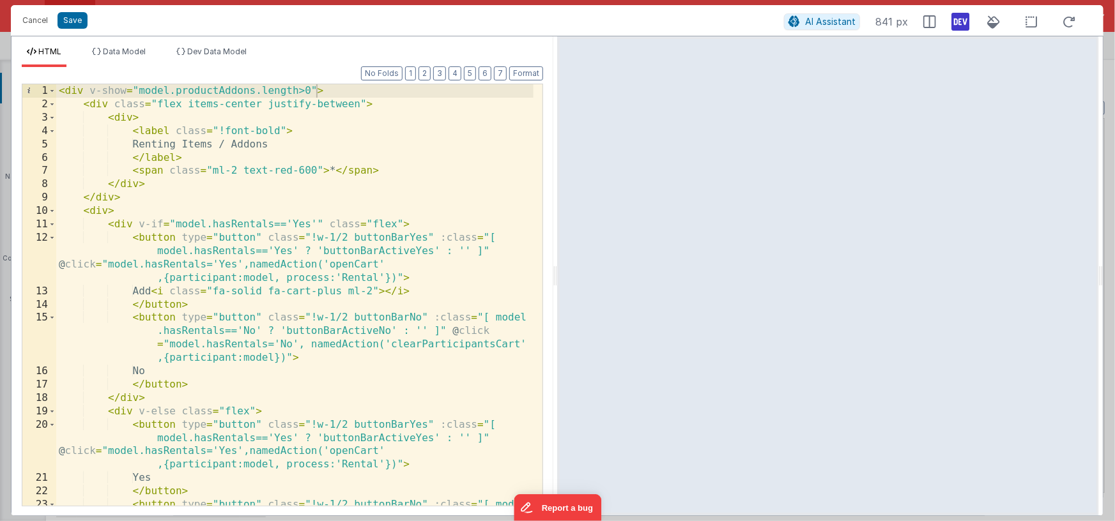
click at [952, 24] on icon at bounding box center [960, 21] width 18 height 20
drag, startPoint x: 229, startPoint y: 52, endPoint x: 240, endPoint y: 63, distance: 15.8
click at [229, 52] on span "Dev Data Model" at bounding box center [216, 52] width 59 height 10
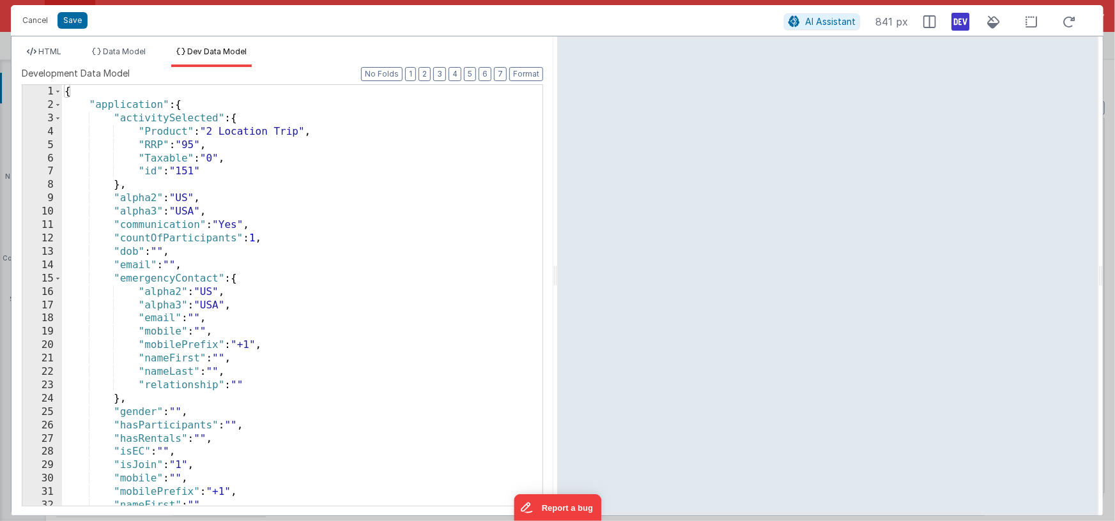
click at [340, 220] on div "{ "application" : { "activitySelected" : { "Product" : "2 Location Trip" , "RRP…" at bounding box center [297, 309] width 471 height 448
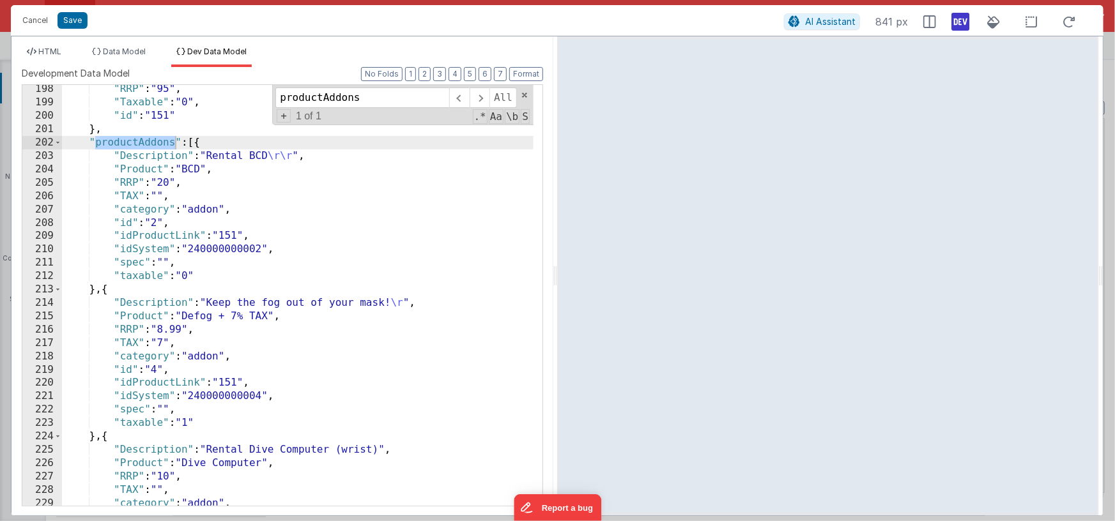
scroll to position [2838, 0]
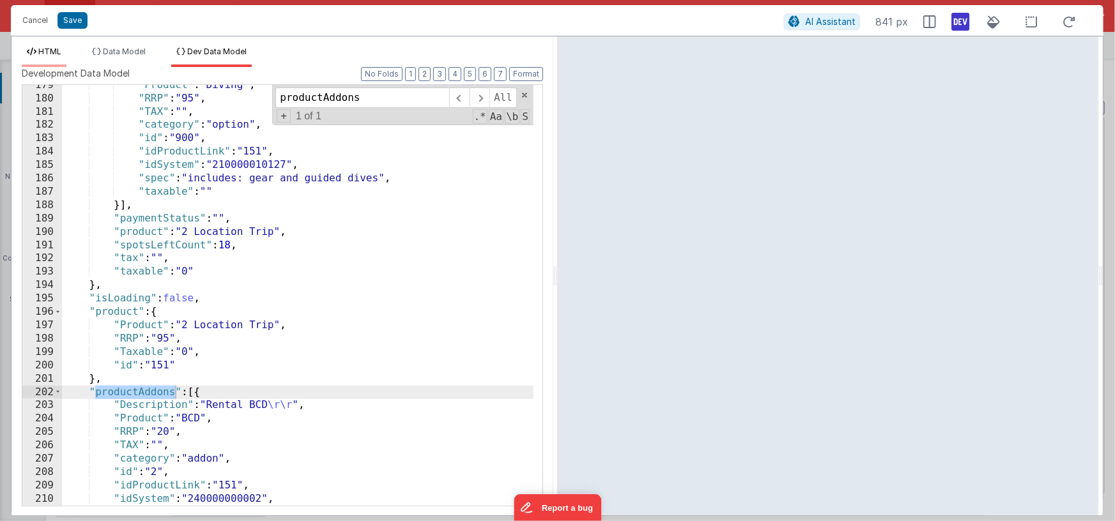
type input "productAddons"
click at [56, 52] on span "HTML" at bounding box center [49, 52] width 23 height 10
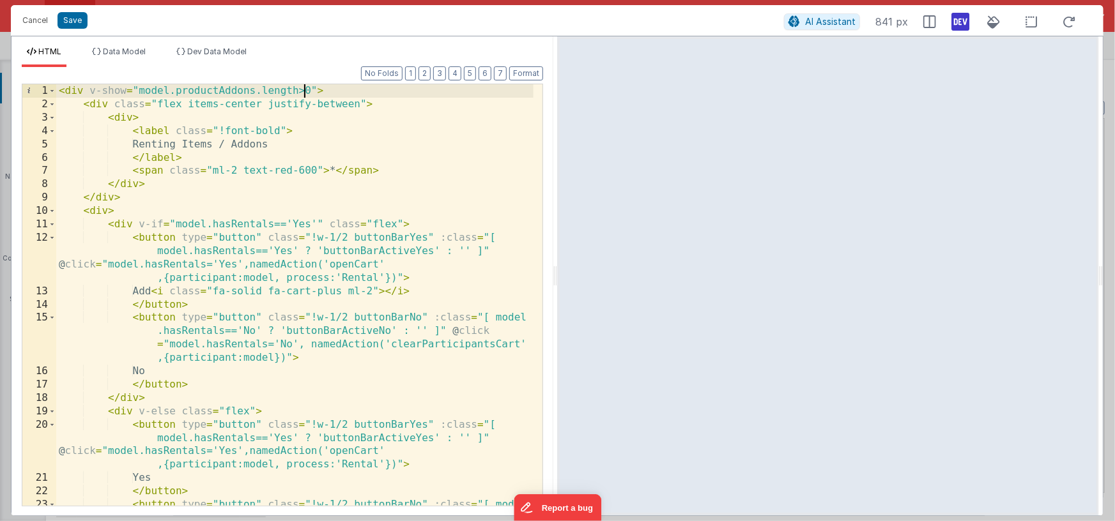
click at [305, 90] on div "< div v-show = "model.productAddons.length>0" > < div class = "flex items-cente…" at bounding box center [294, 321] width 477 height 475
click at [314, 158] on div "< div v-show = "model.productAddons.length>0" > < div class = "flex items-cente…" at bounding box center [294, 321] width 477 height 475
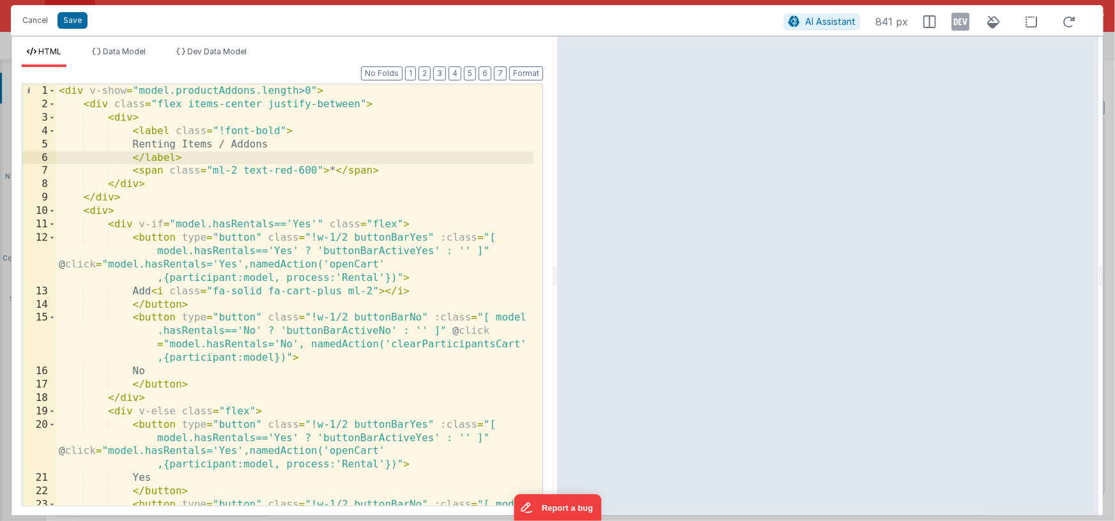
click at [955, 24] on icon at bounding box center [960, 21] width 18 height 20
click at [281, 259] on div "< div v-show = "model.productAddons.length>0" > < div class = "flex items-cente…" at bounding box center [294, 321] width 477 height 475
